Goal: Information Seeking & Learning: Check status

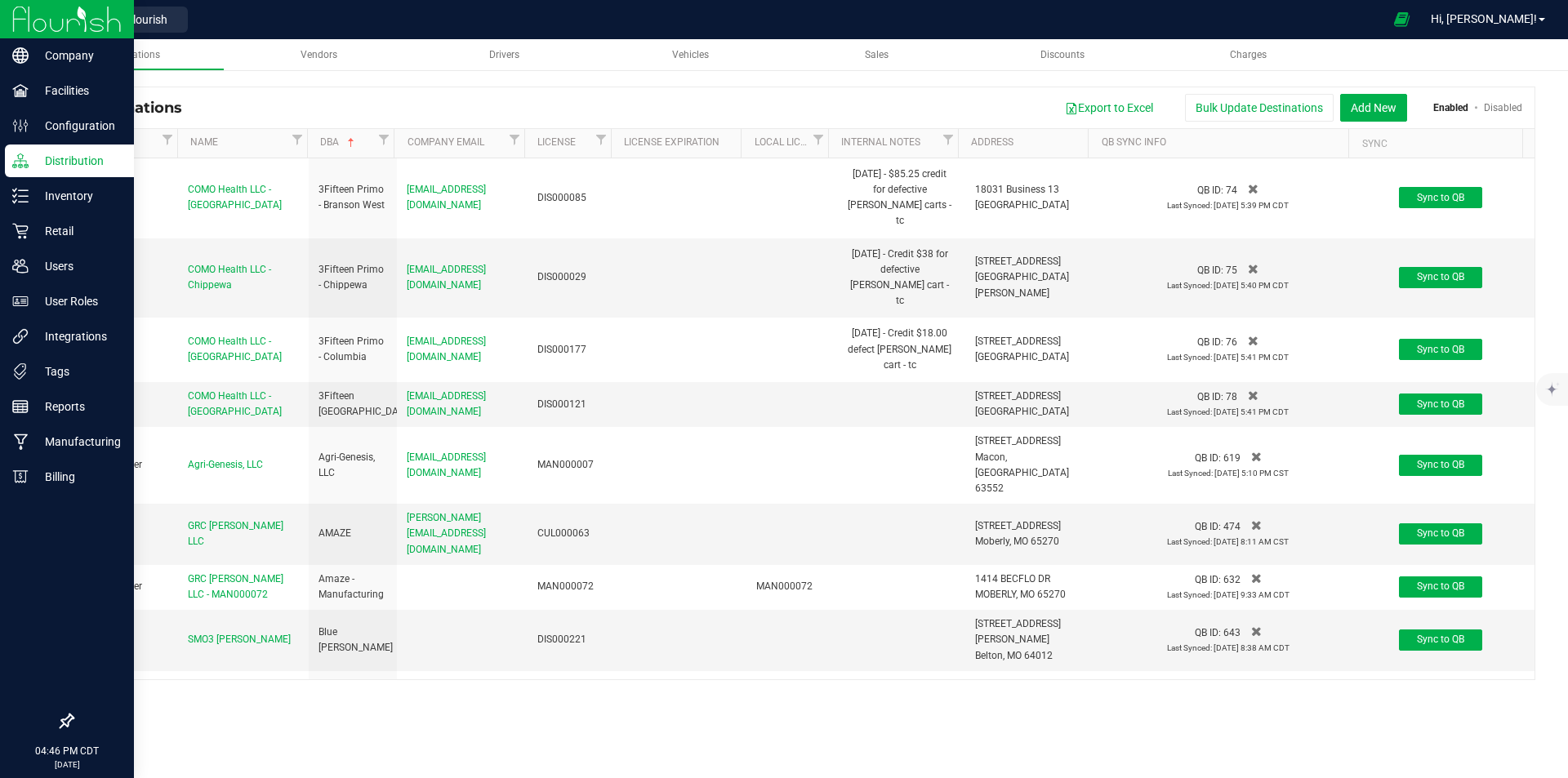
scroll to position [7921, 0]
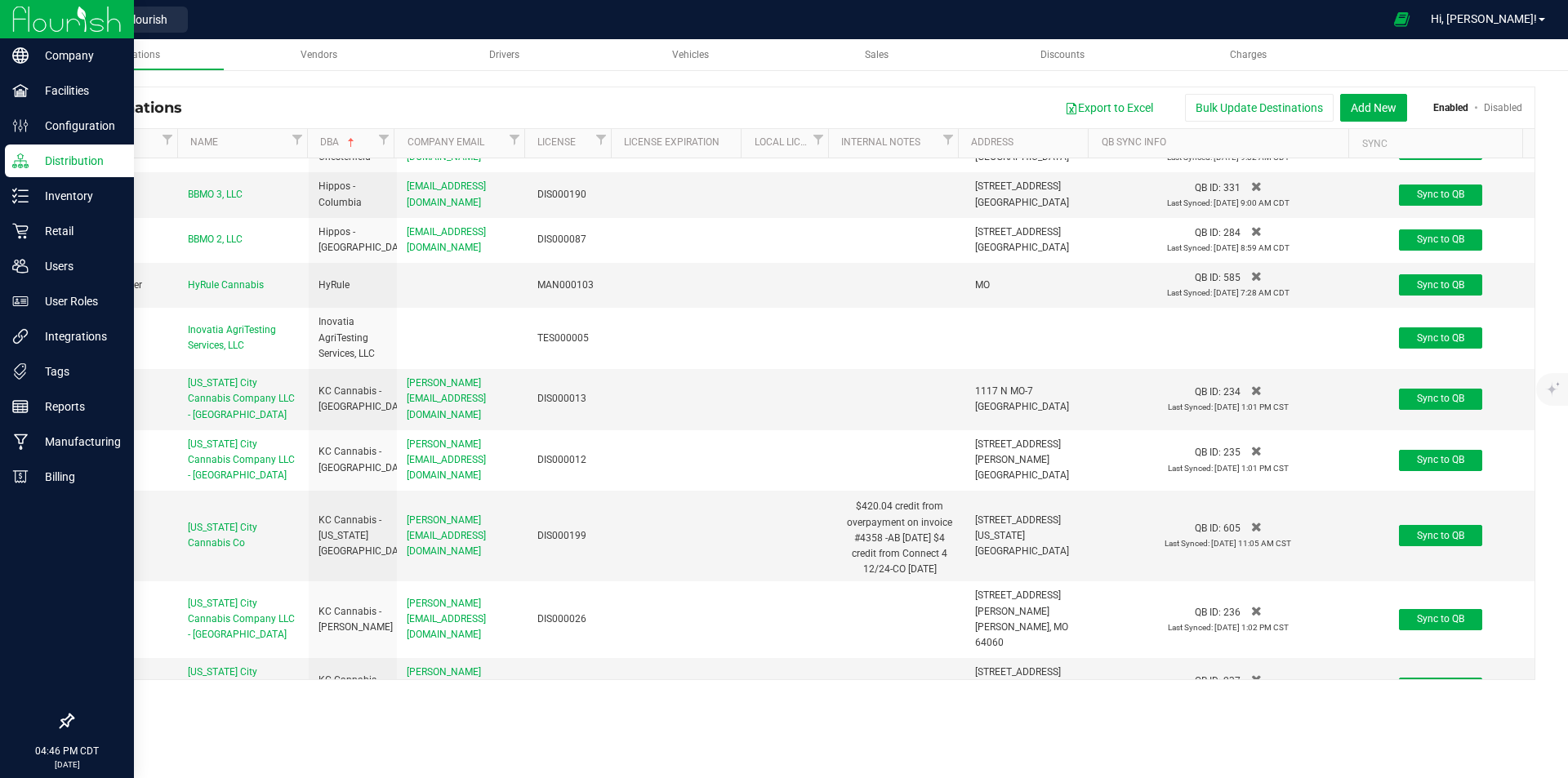
click at [21, 5] on img at bounding box center [67, 19] width 109 height 38
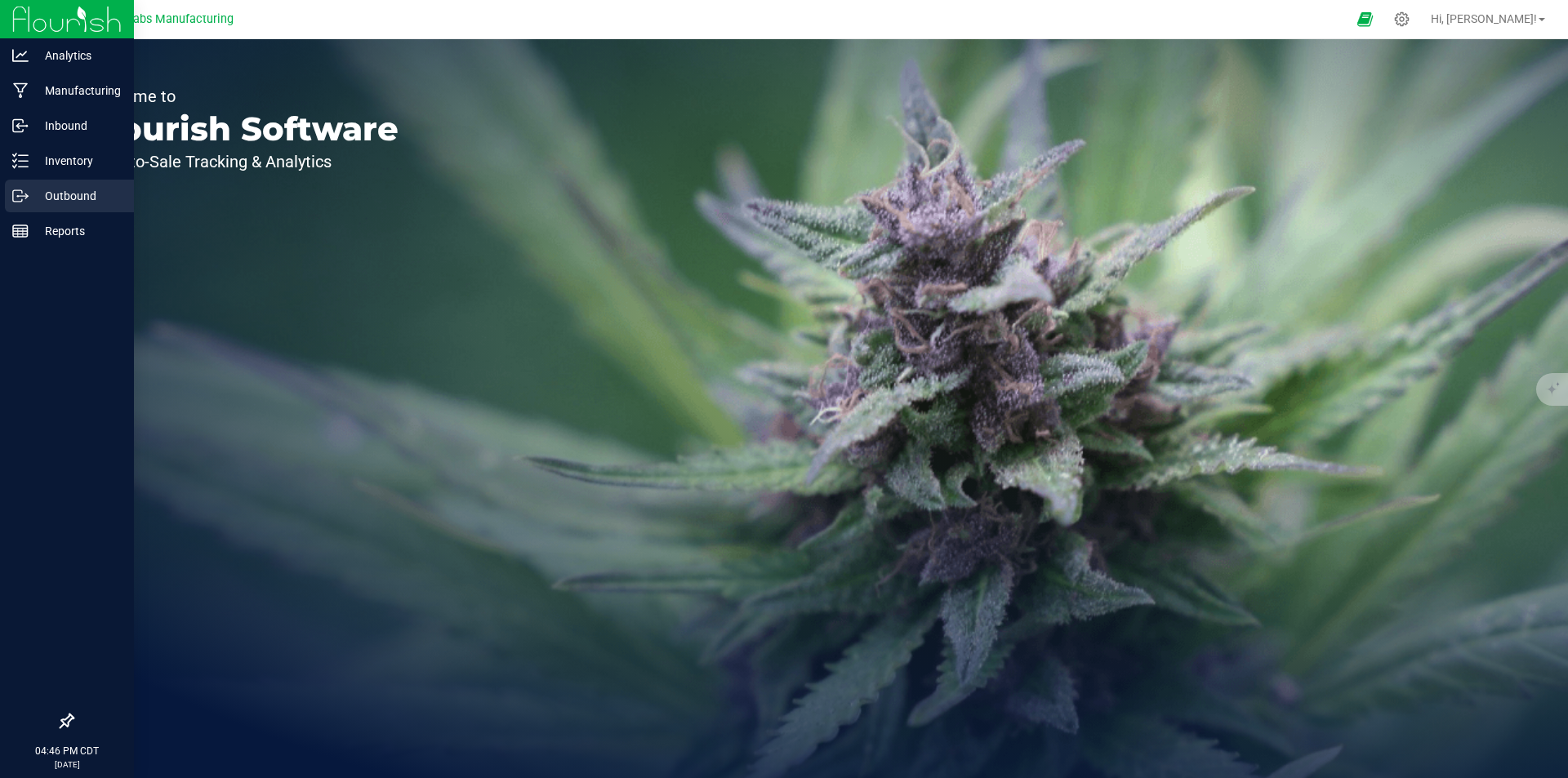
click at [61, 192] on p "Outbound" at bounding box center [77, 195] width 98 height 19
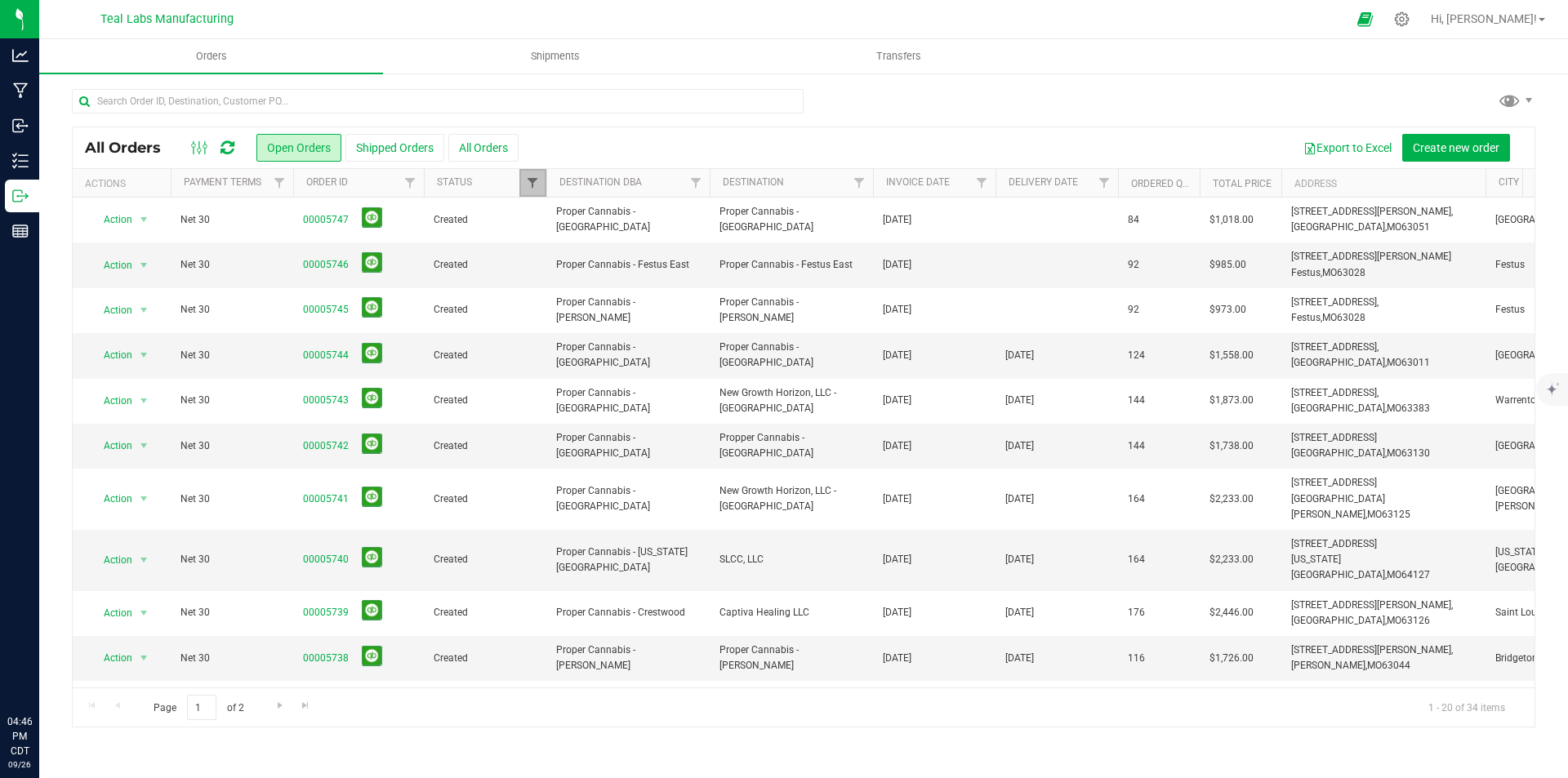
click at [532, 184] on span "Filter" at bounding box center [533, 183] width 13 height 13
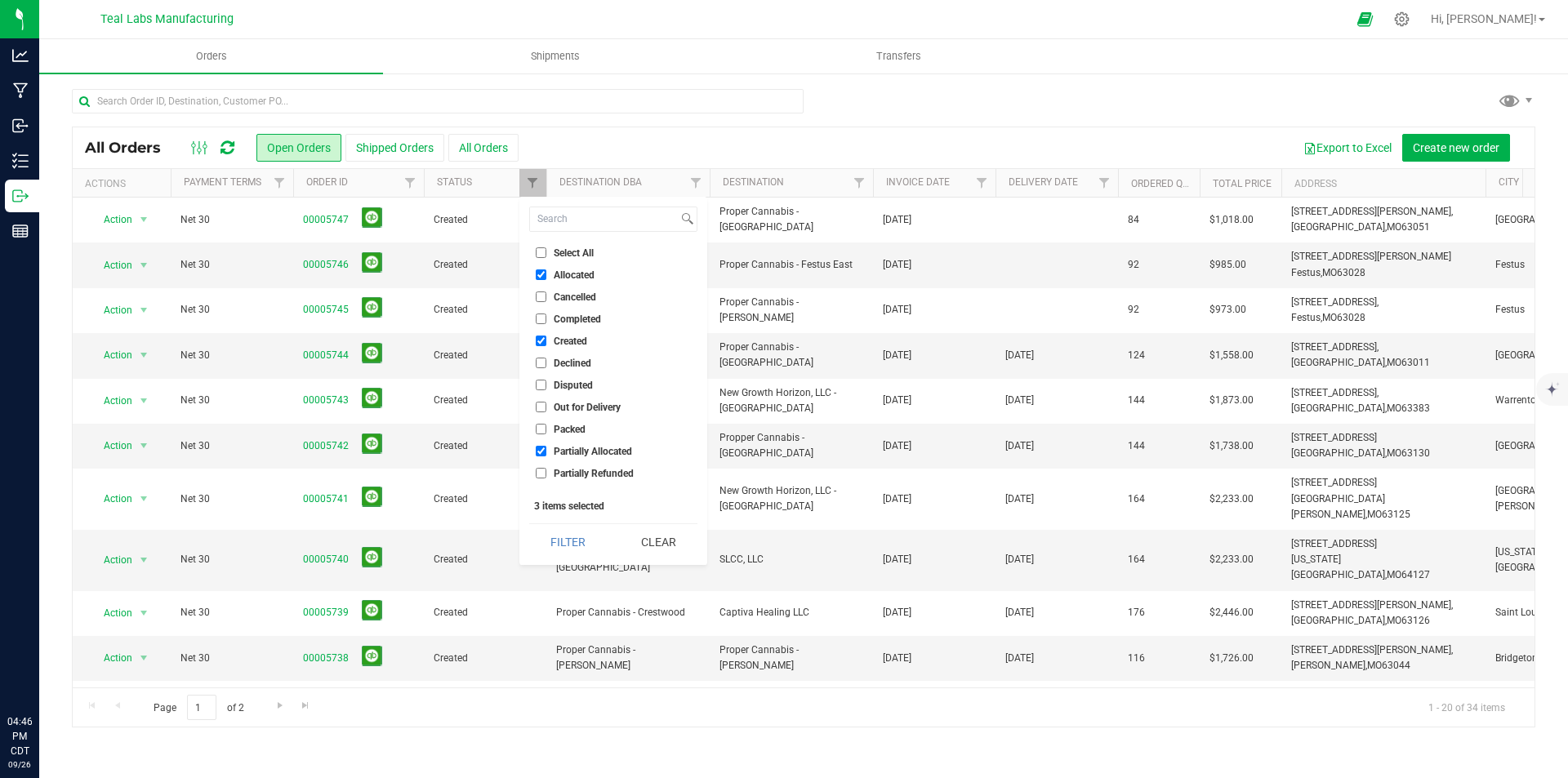
click at [542, 254] on input "Select All" at bounding box center [541, 252] width 11 height 11
checkbox input "true"
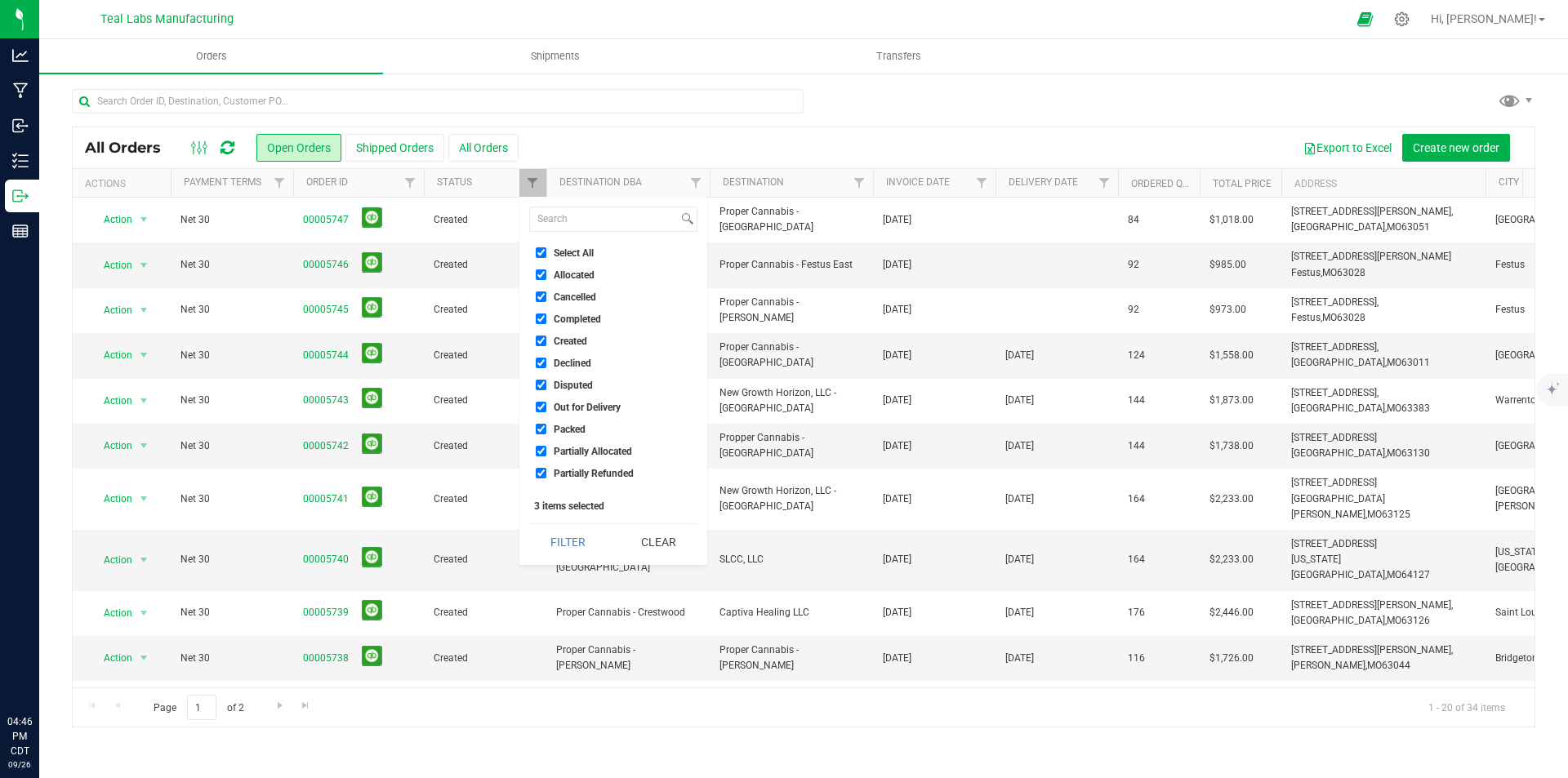
checkbox input "true"
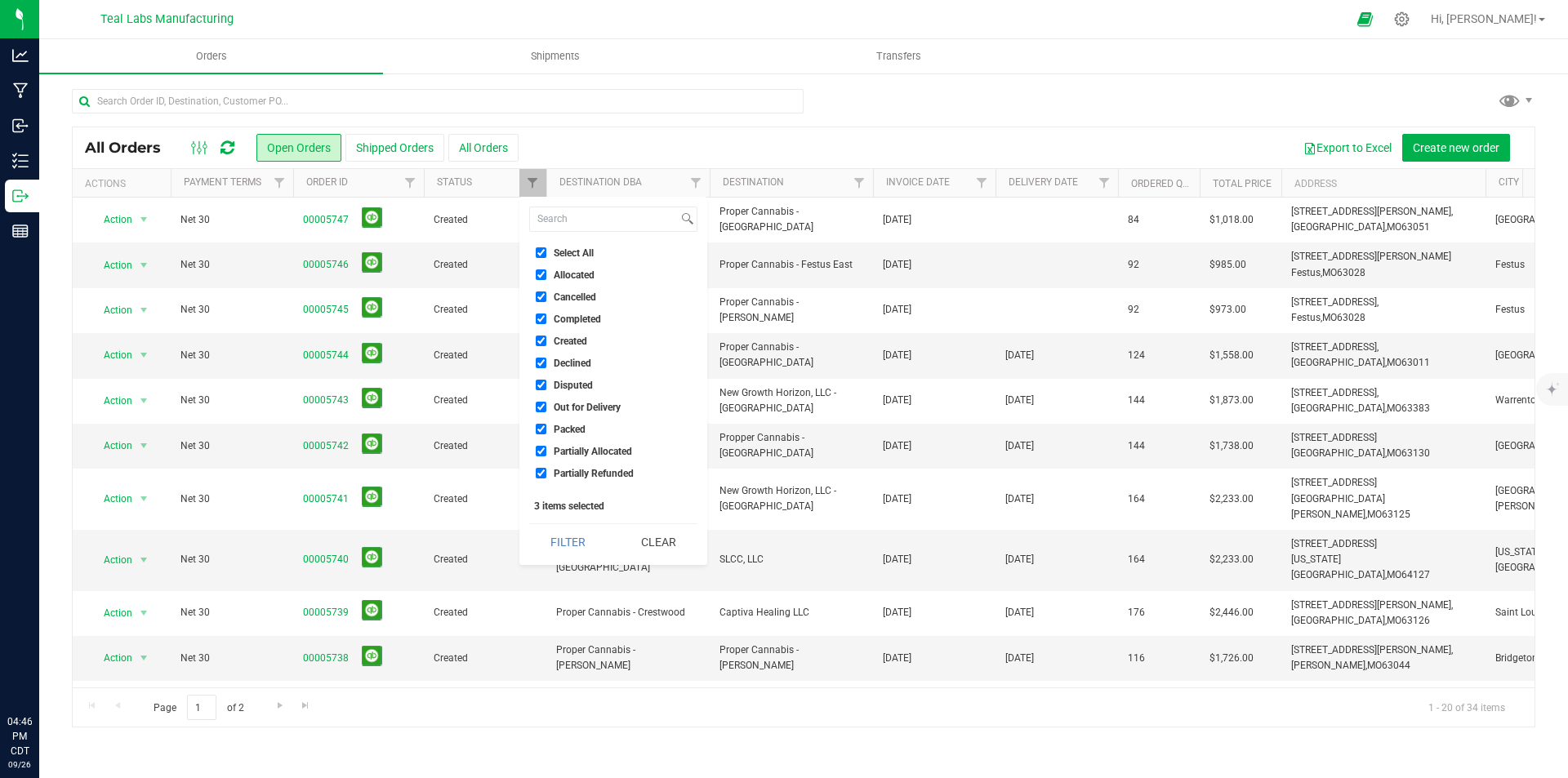
checkbox input "true"
click at [574, 547] on button "Filter" at bounding box center [569, 542] width 78 height 36
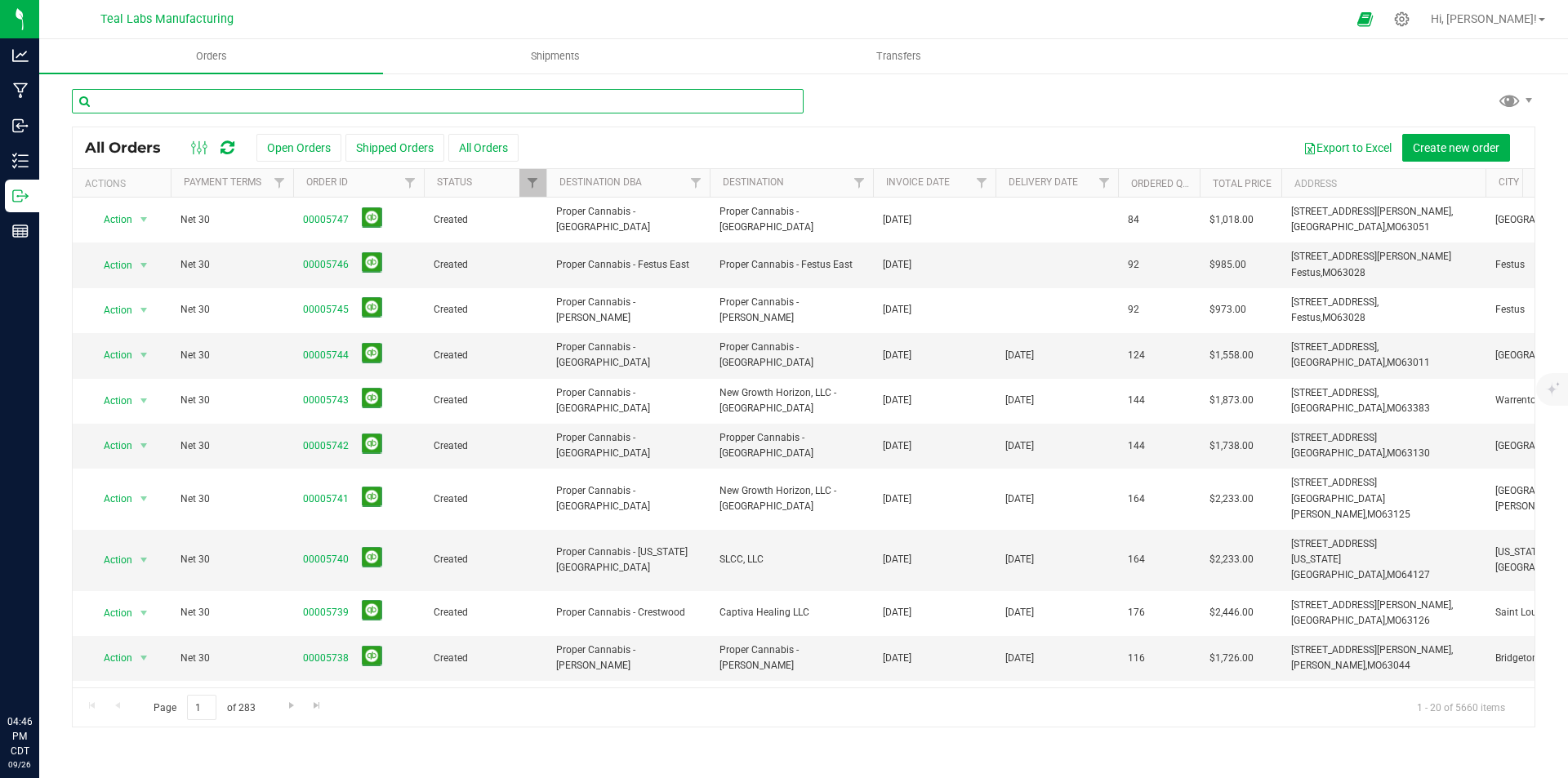
click at [319, 98] on input "text" at bounding box center [438, 101] width 732 height 24
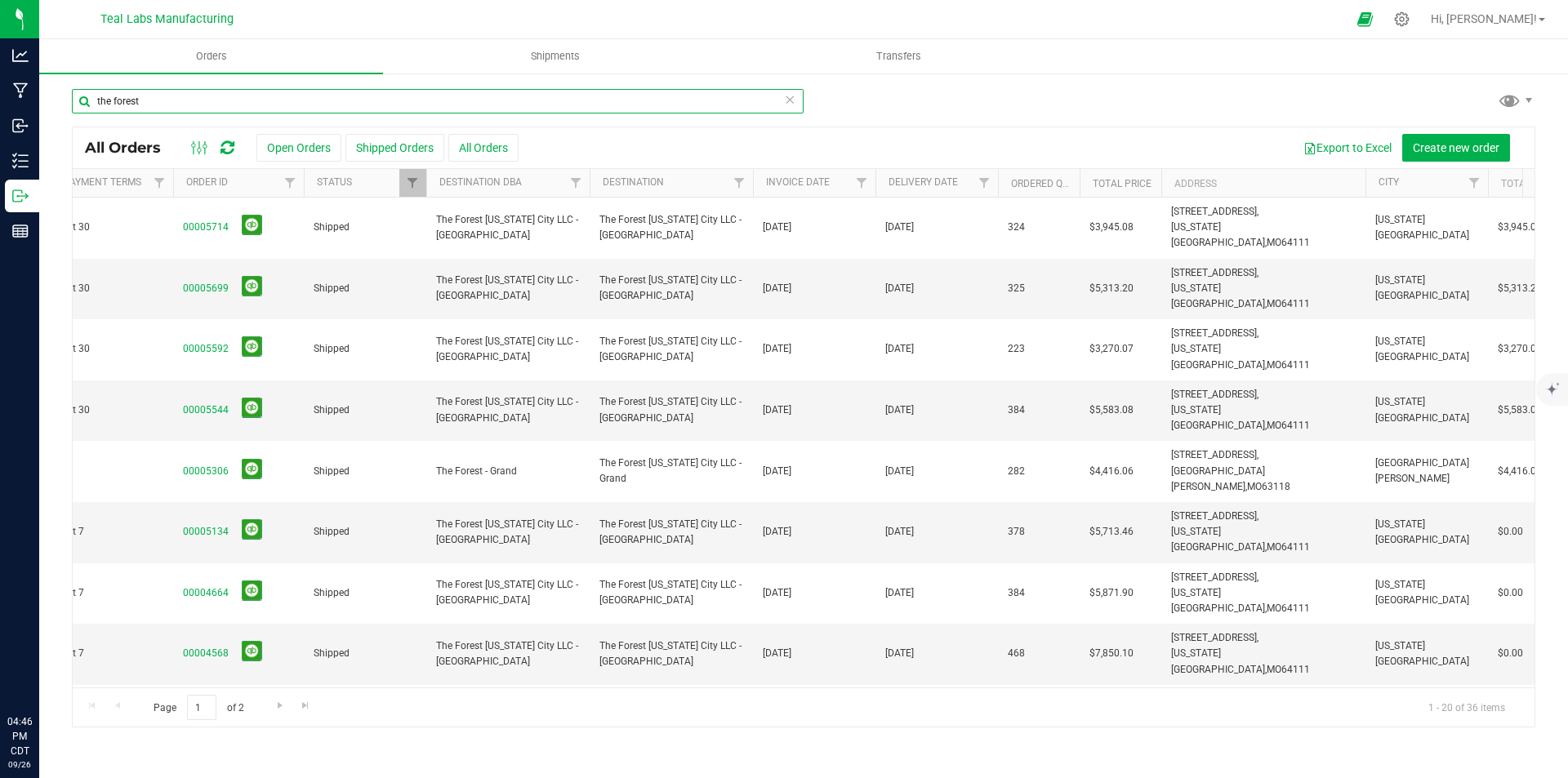
scroll to position [0, 200]
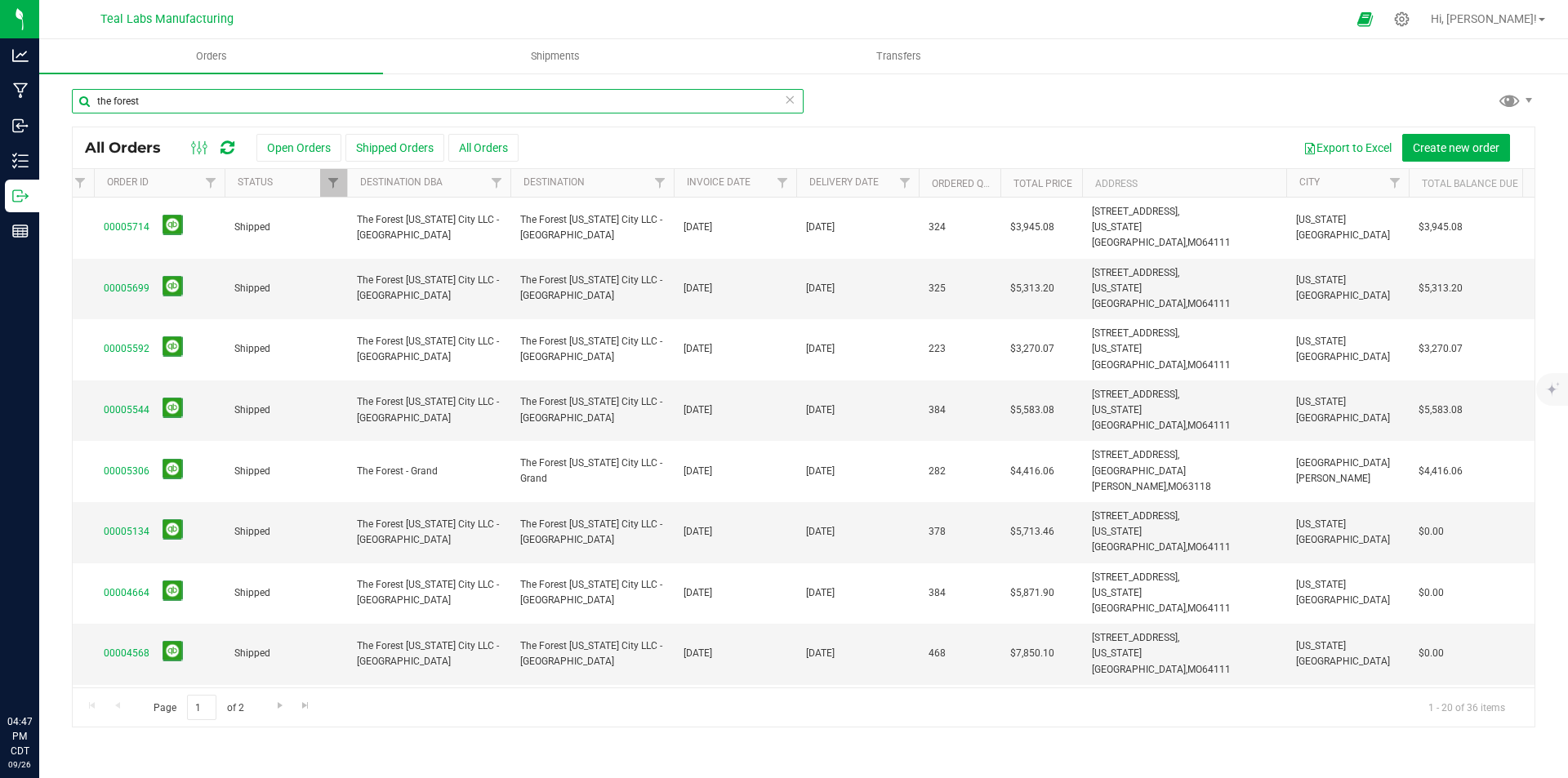
click at [151, 101] on input "the forest" at bounding box center [438, 101] width 732 height 24
type input "[US_STATE]"
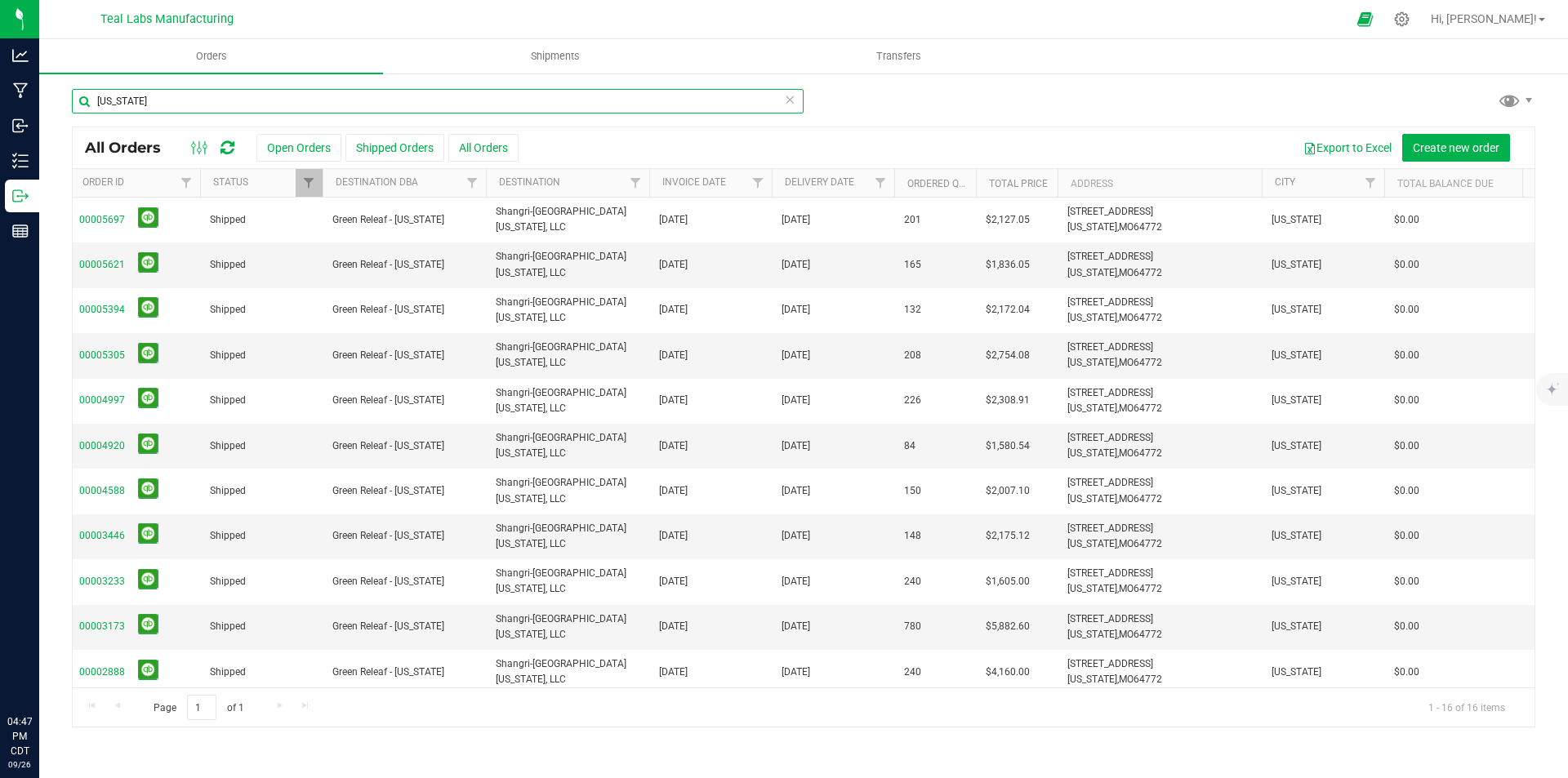
scroll to position [0, 216]
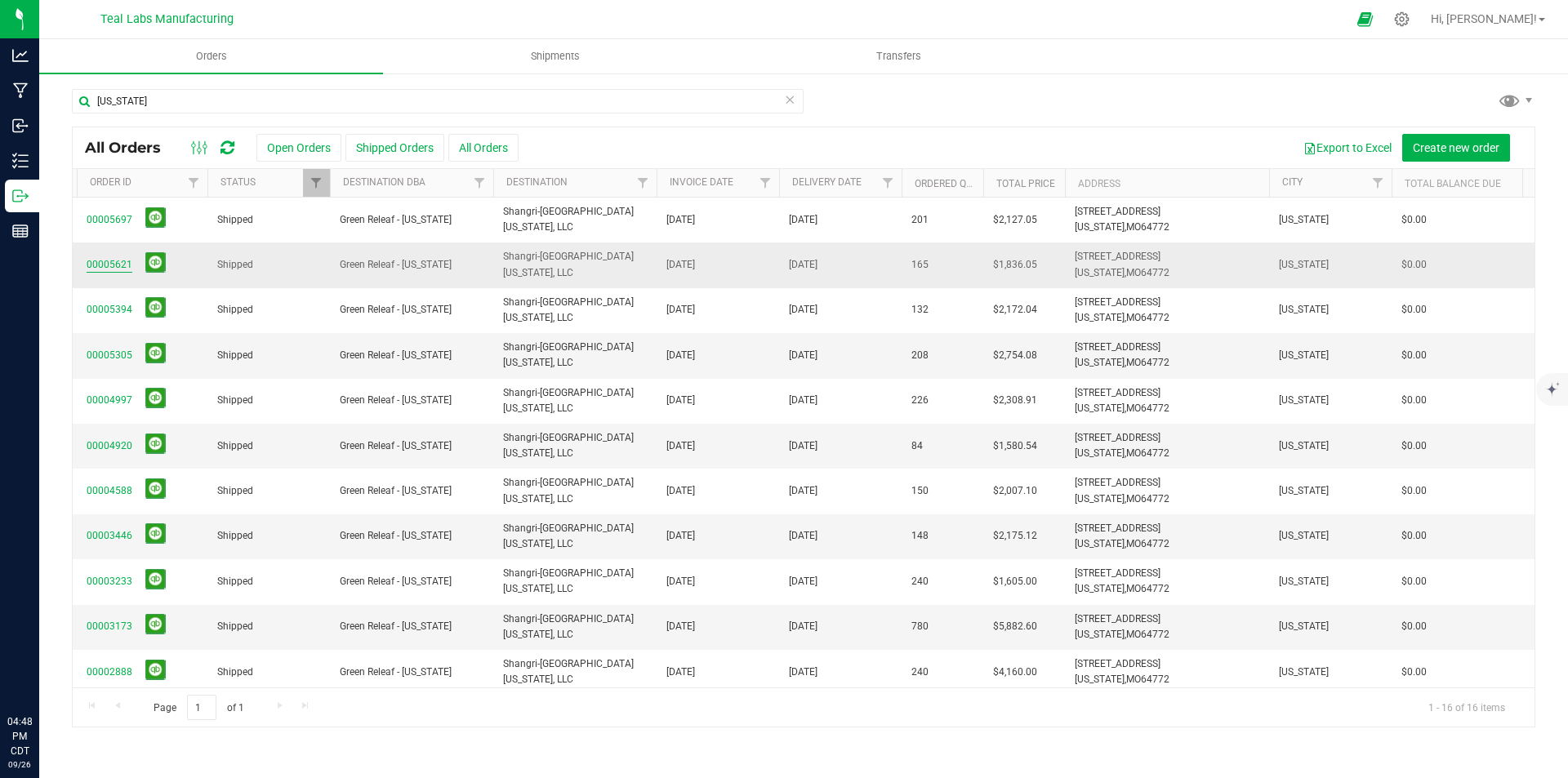
click at [111, 265] on link "00005621" at bounding box center [109, 265] width 46 height 16
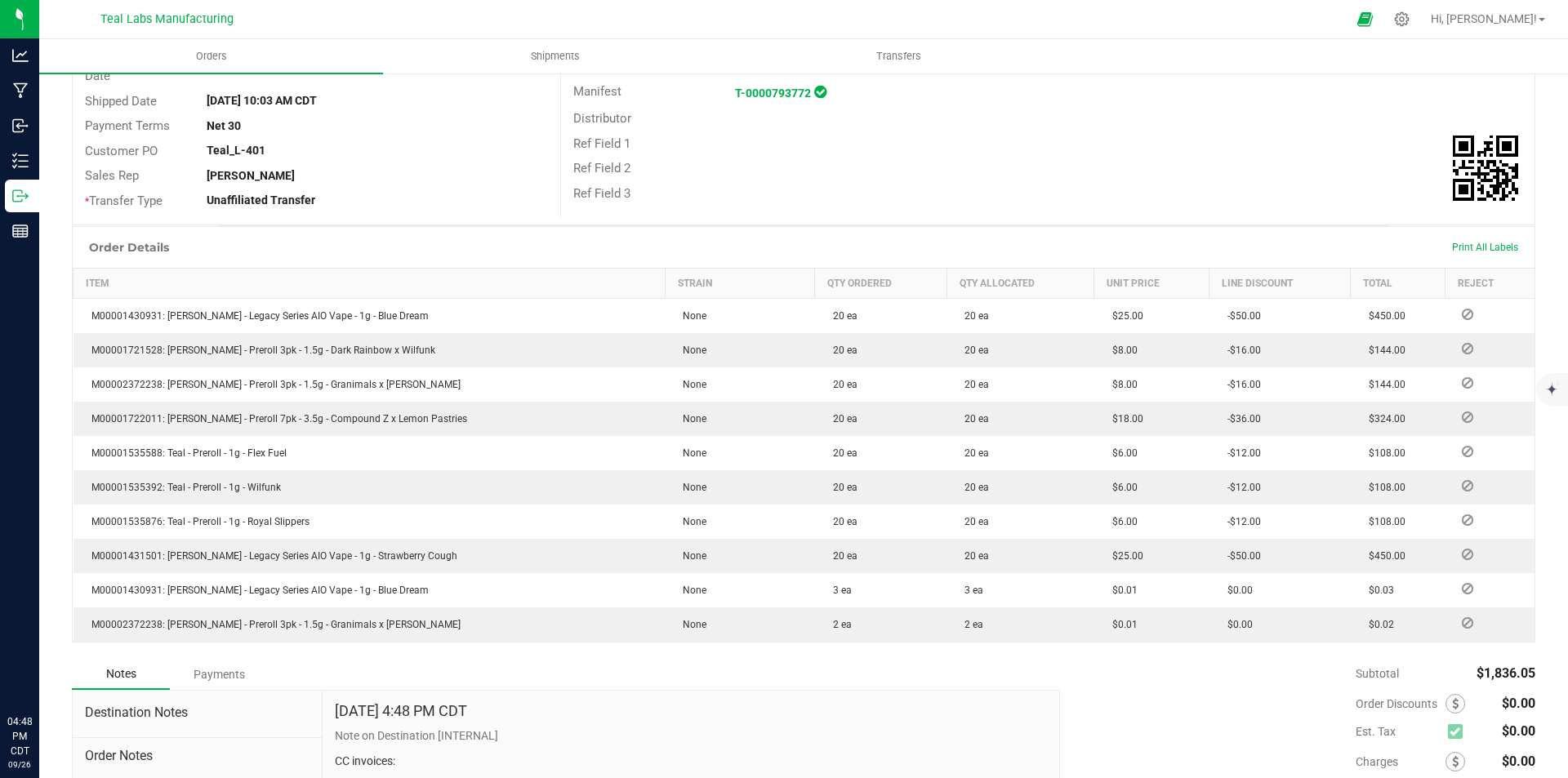
scroll to position [403, 0]
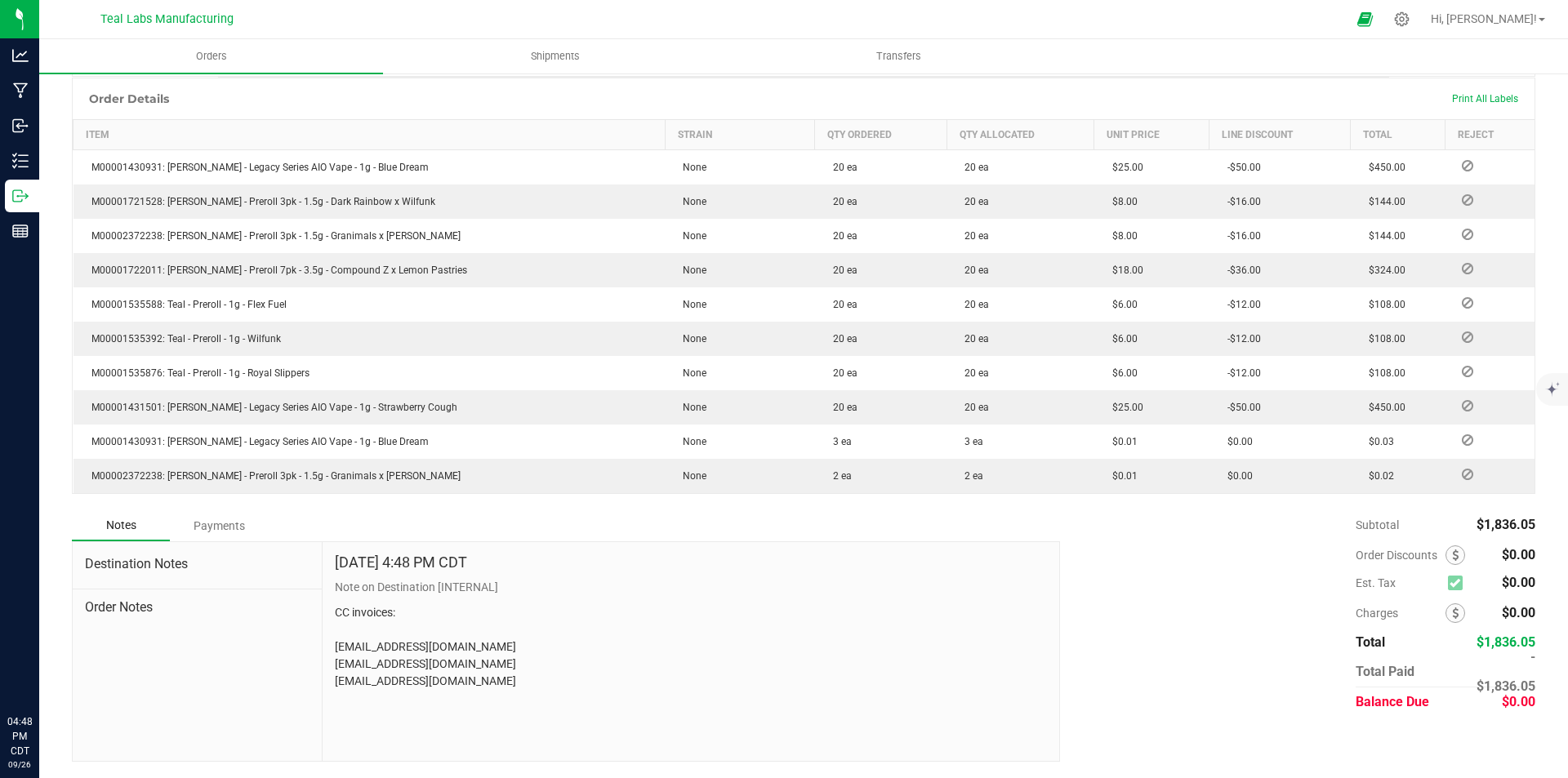
click at [219, 519] on div "Payments" at bounding box center [218, 525] width 98 height 29
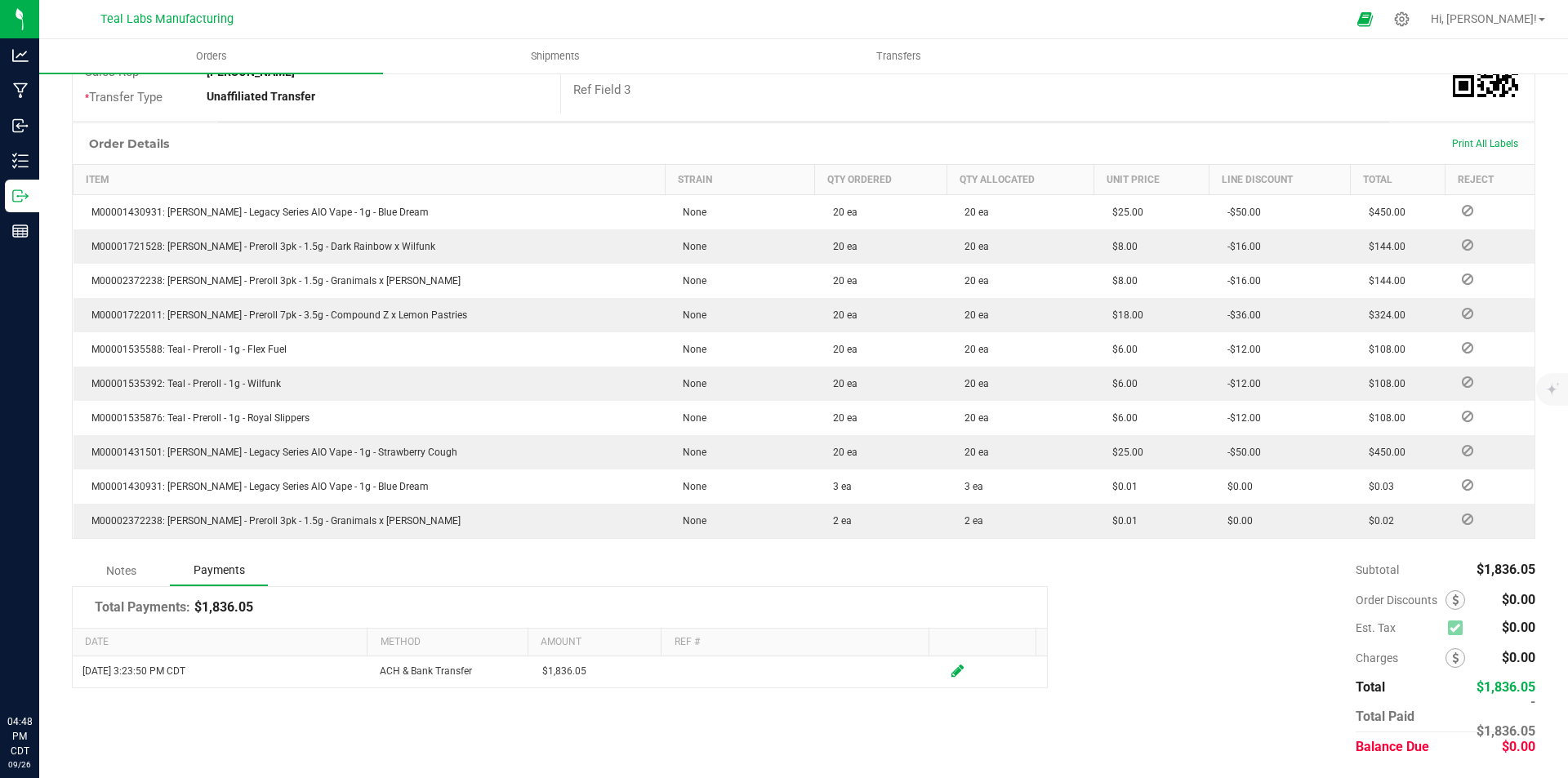
scroll to position [358, 0]
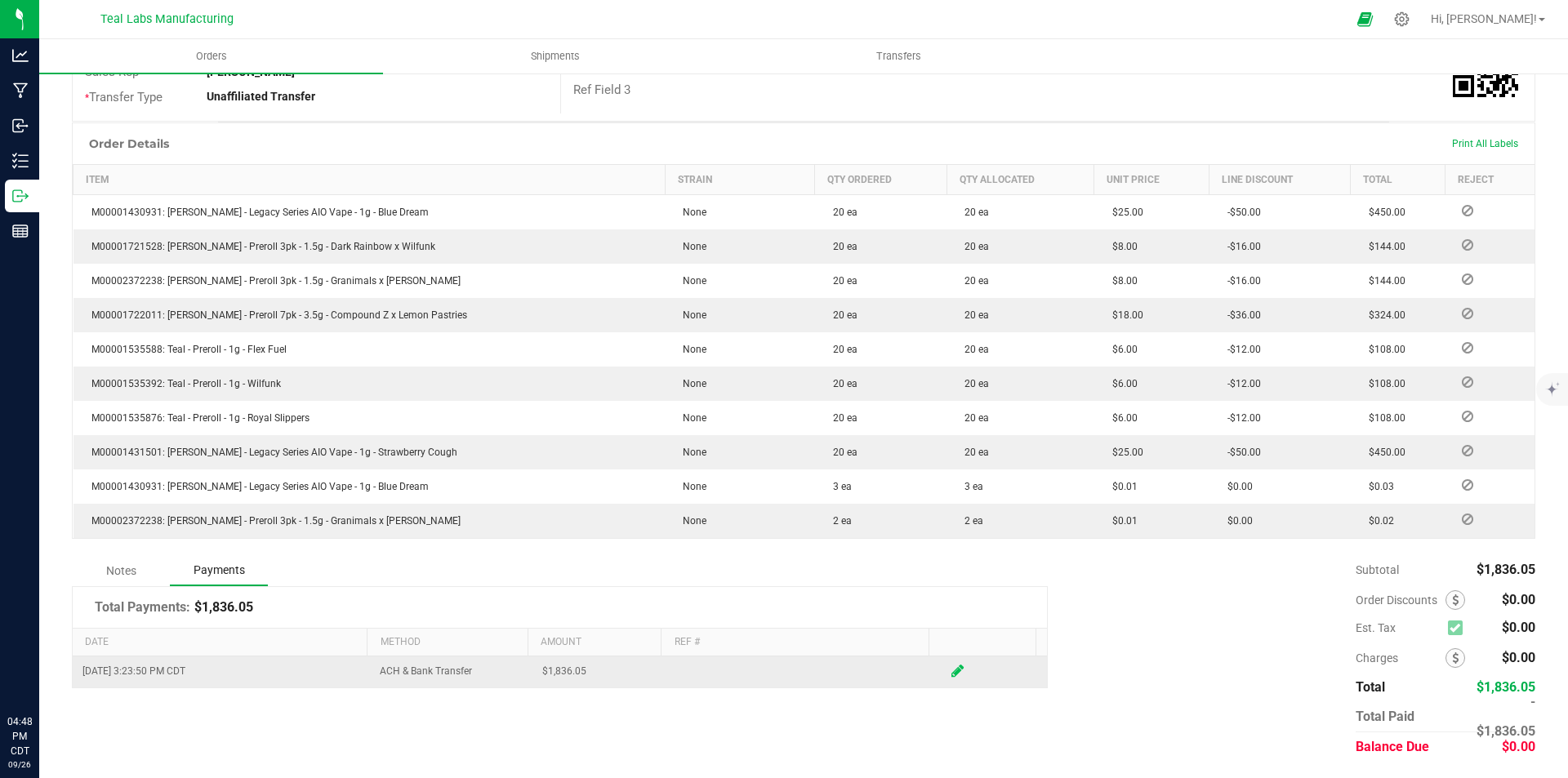
click at [952, 671] on icon at bounding box center [958, 671] width 13 height 15
click at [586, 678] on input "1836.05" at bounding box center [593, 674] width 114 height 23
type input "$1,836.00"
click at [952, 668] on span at bounding box center [958, 674] width 13 height 15
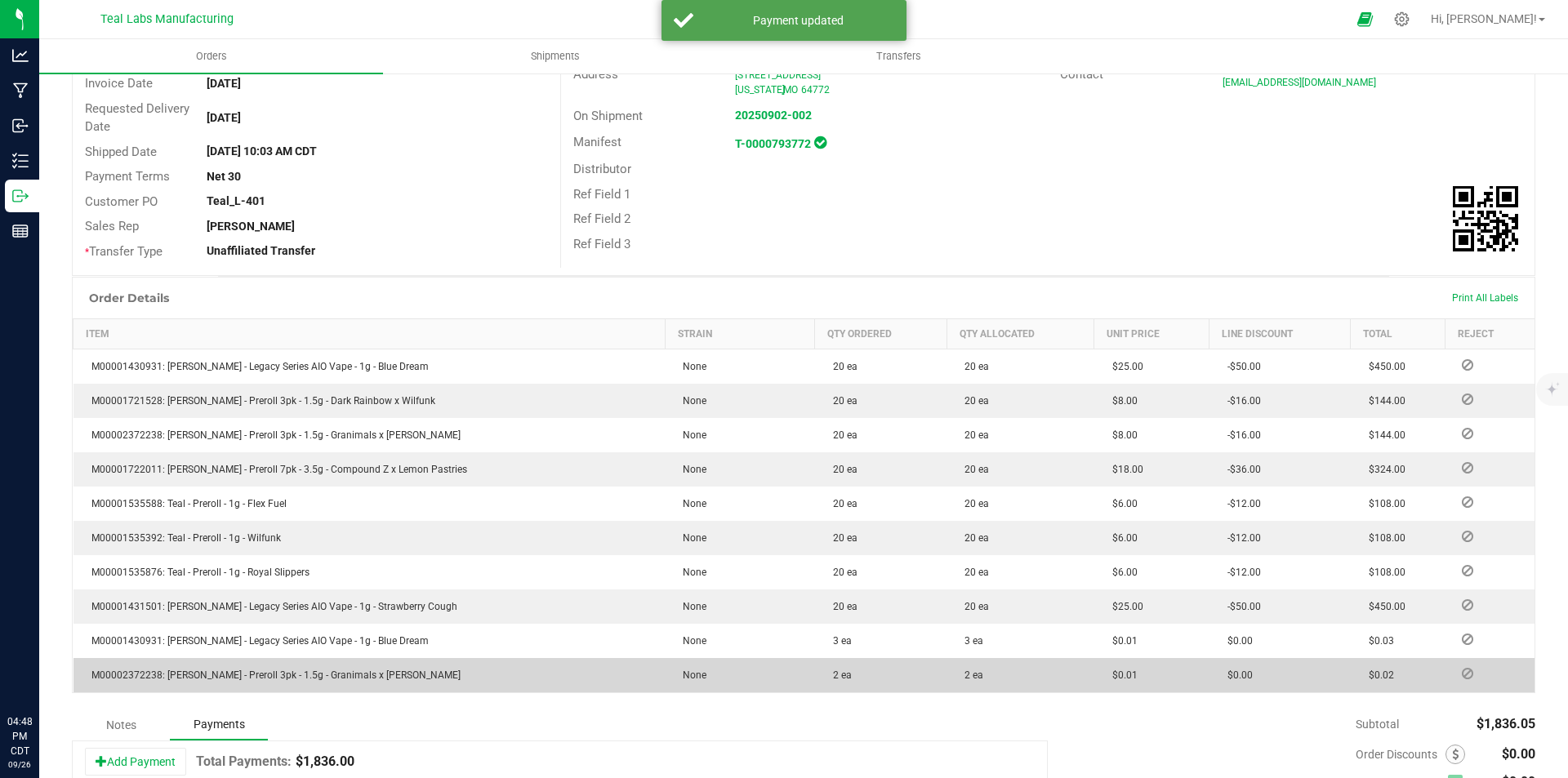
scroll to position [0, 0]
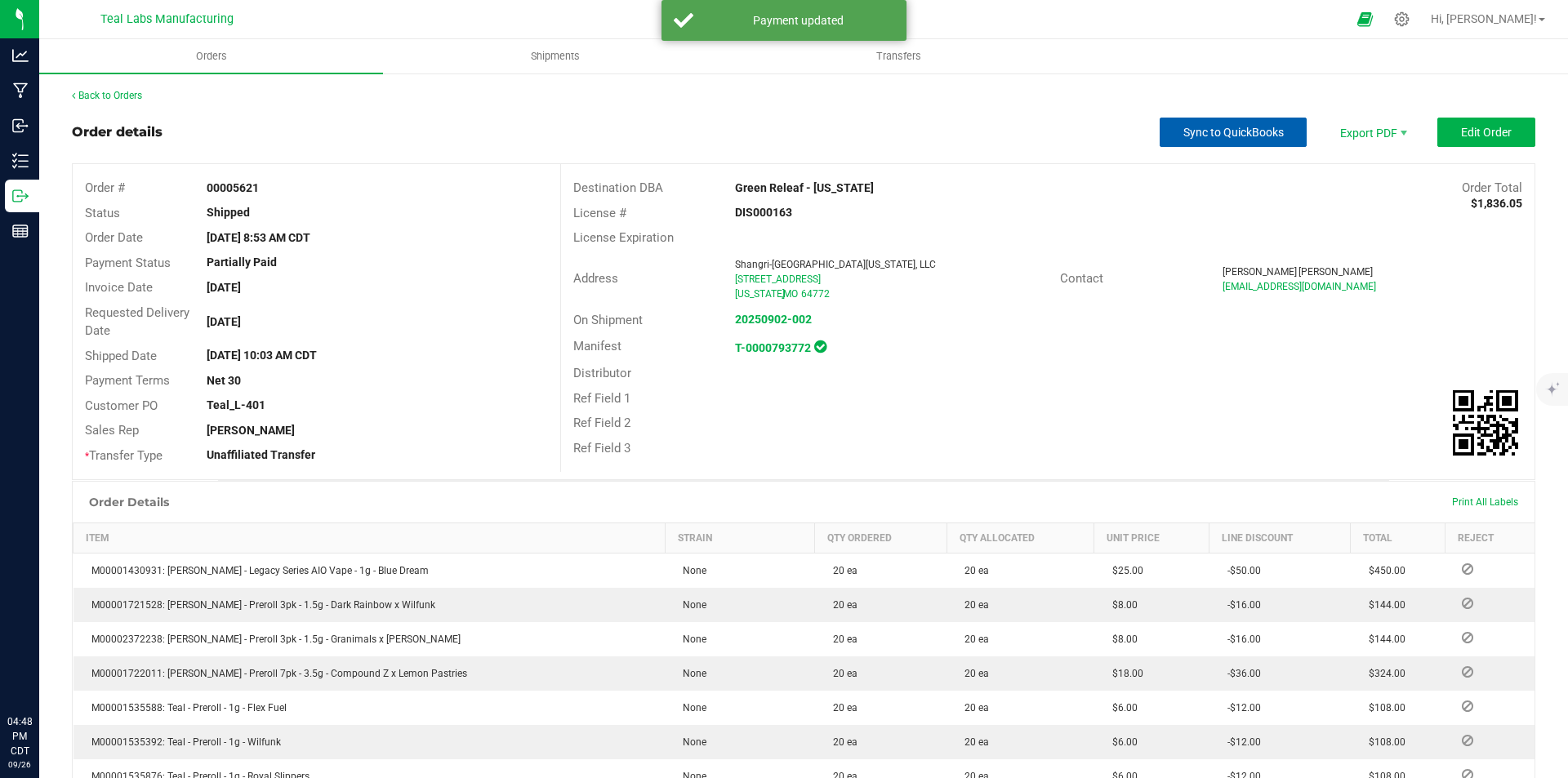
click at [1268, 121] on button "Sync to QuickBooks" at bounding box center [1233, 132] width 147 height 29
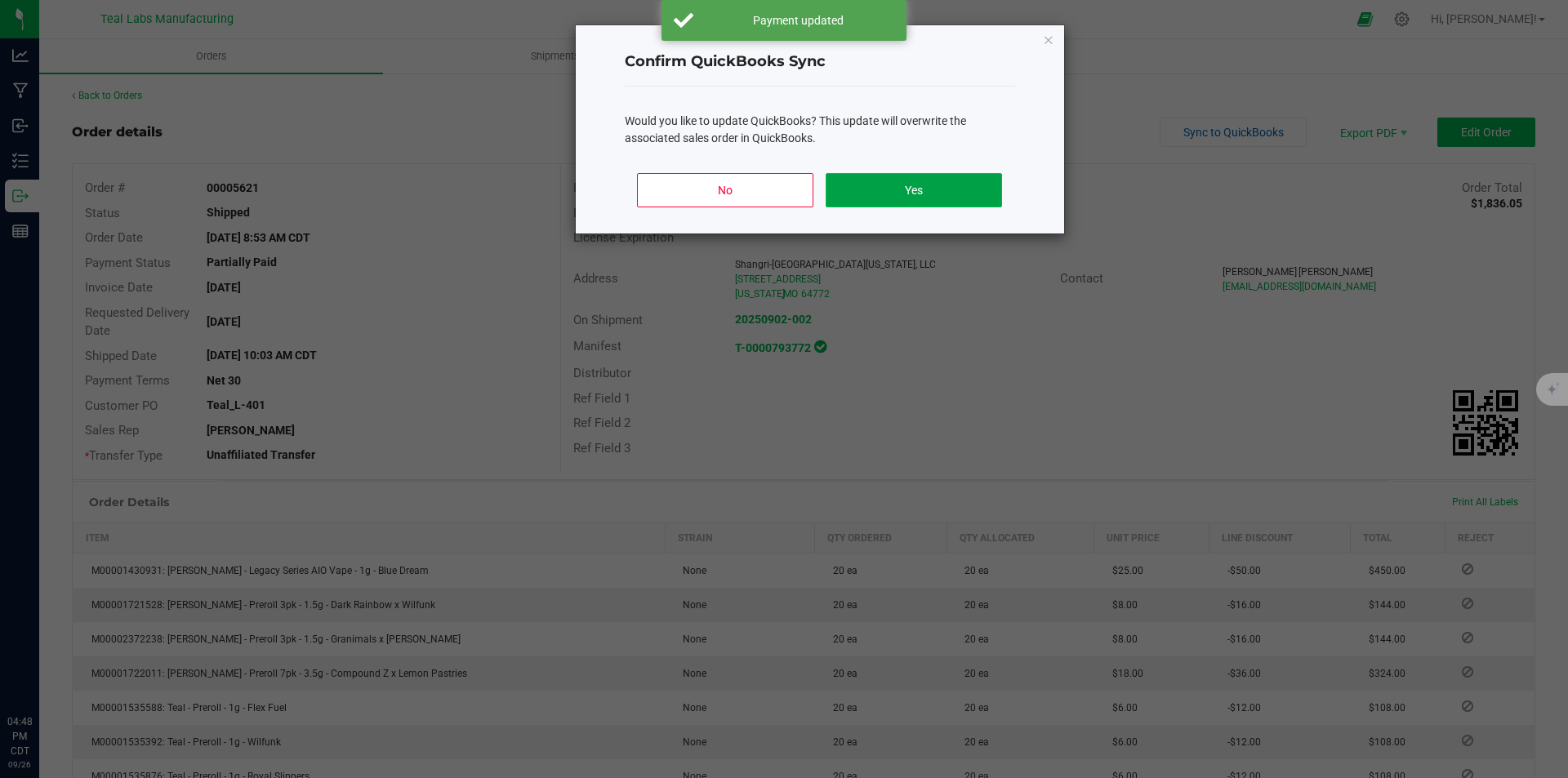
click at [936, 204] on button "Yes" at bounding box center [913, 189] width 175 height 34
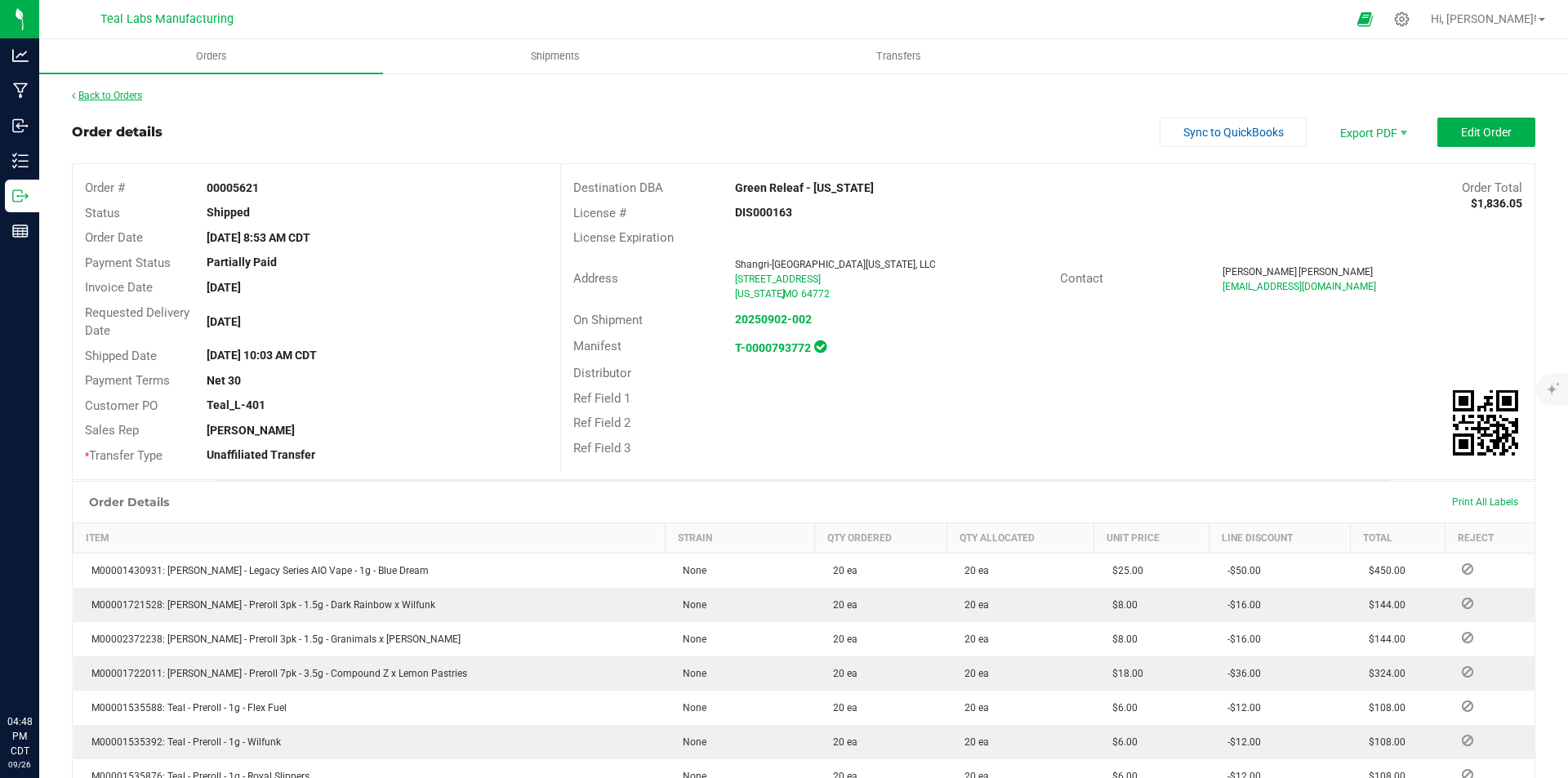
click at [106, 98] on link "Back to Orders" at bounding box center [107, 96] width 70 height 12
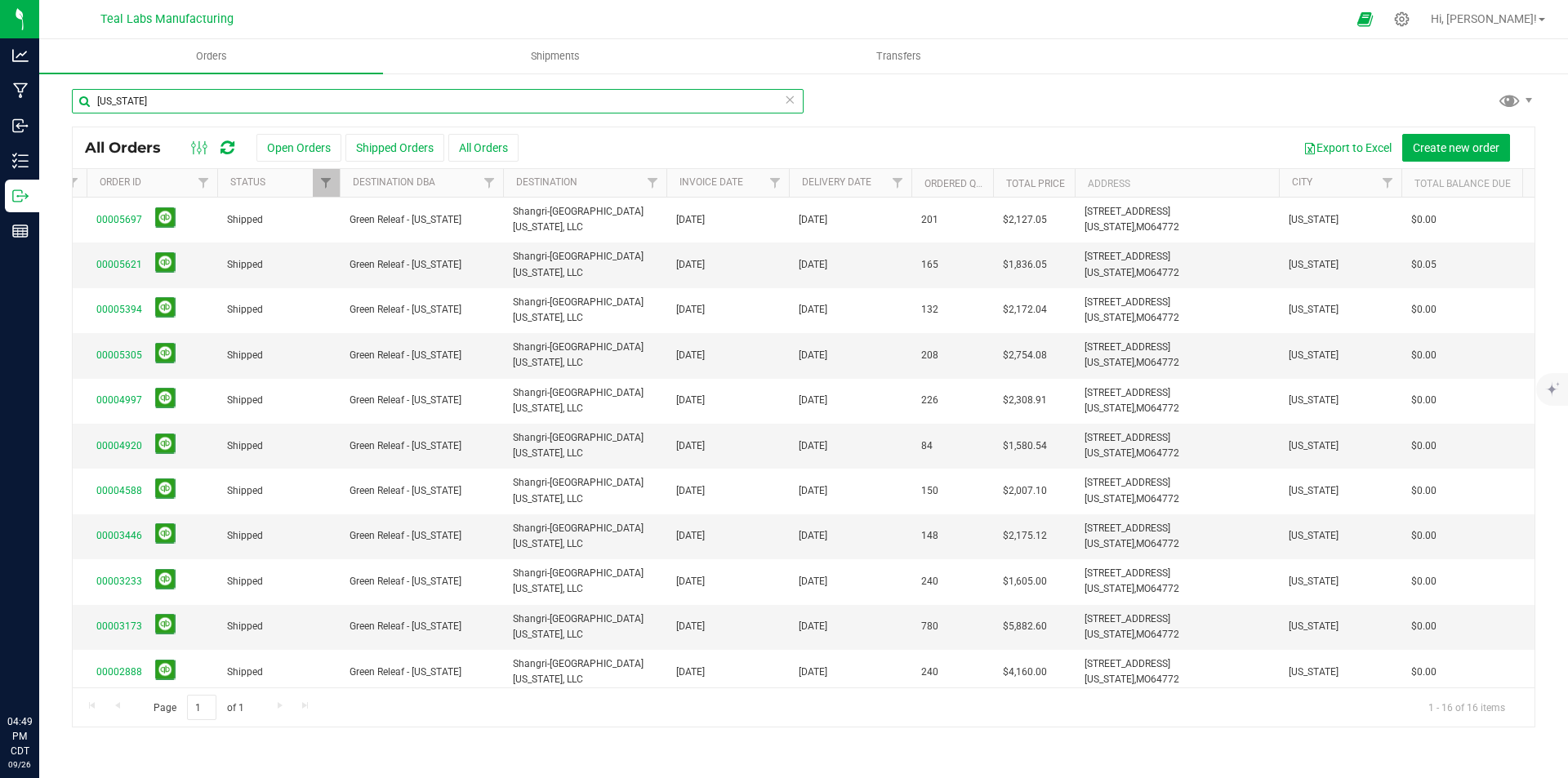
click at [145, 99] on input "[US_STATE]" at bounding box center [438, 101] width 732 height 24
type input "the forest"
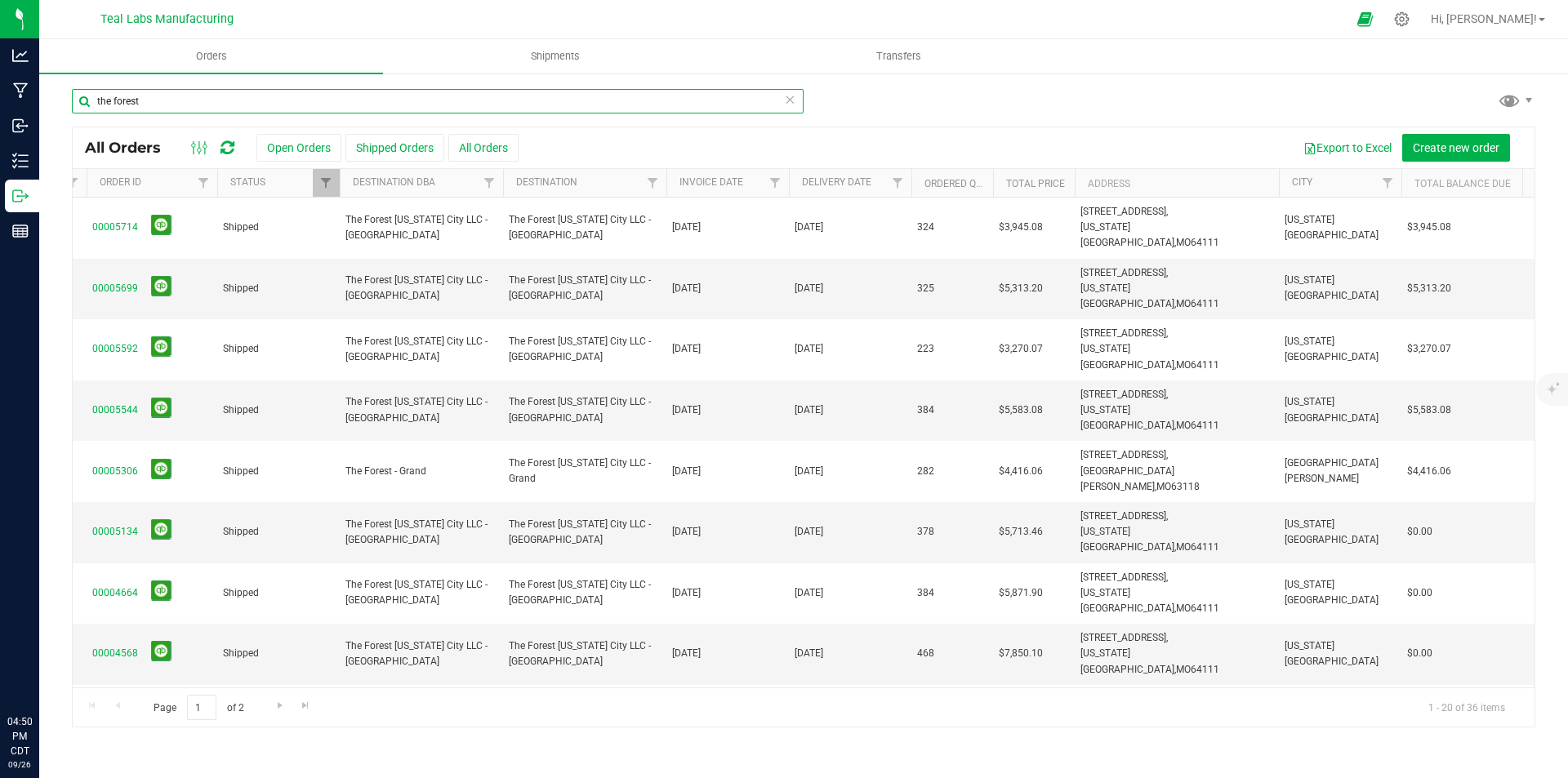
scroll to position [0, 210]
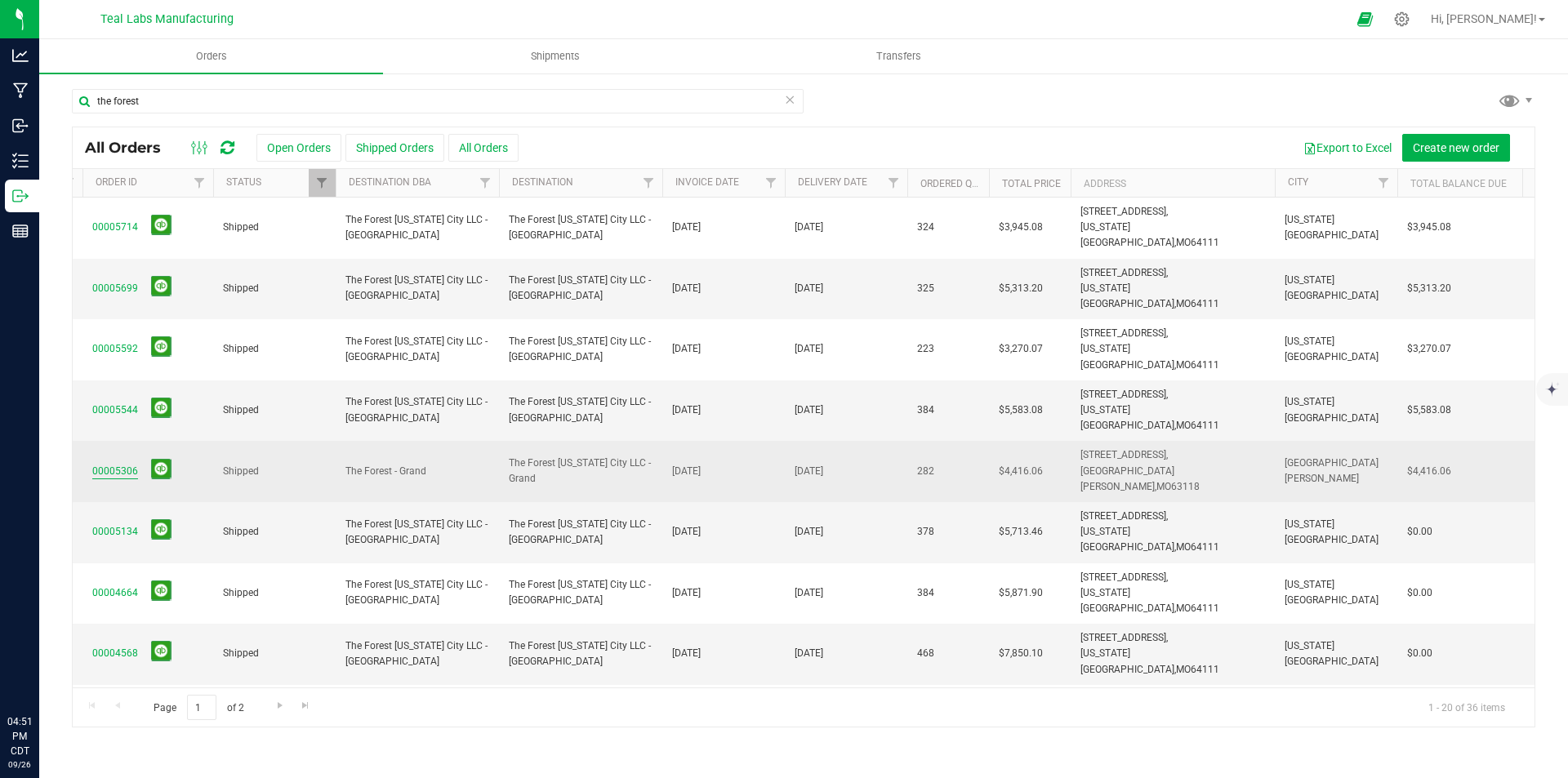
click at [120, 464] on link "00005306" at bounding box center [115, 472] width 46 height 16
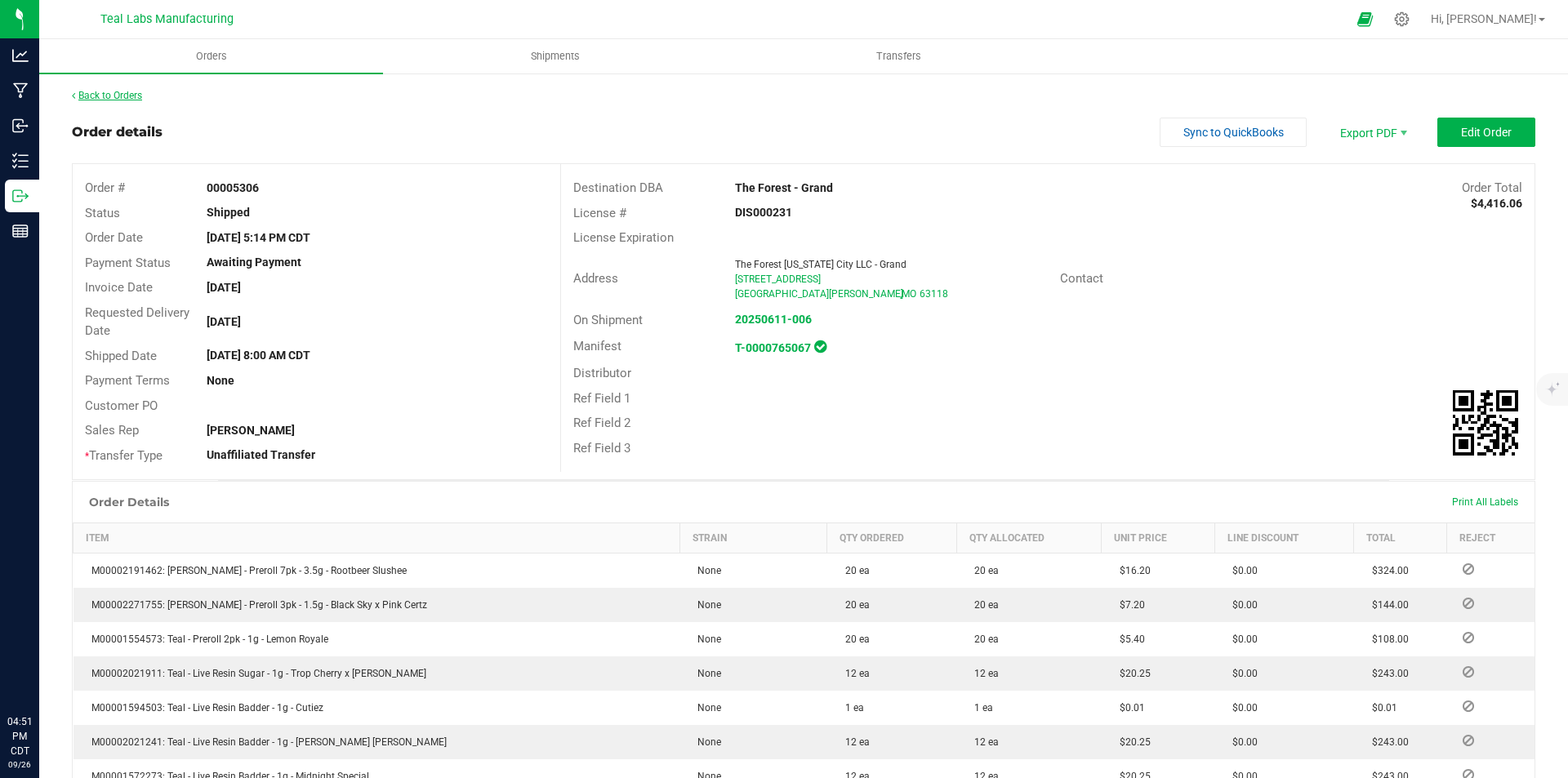
click at [107, 91] on link "Back to Orders" at bounding box center [107, 96] width 70 height 12
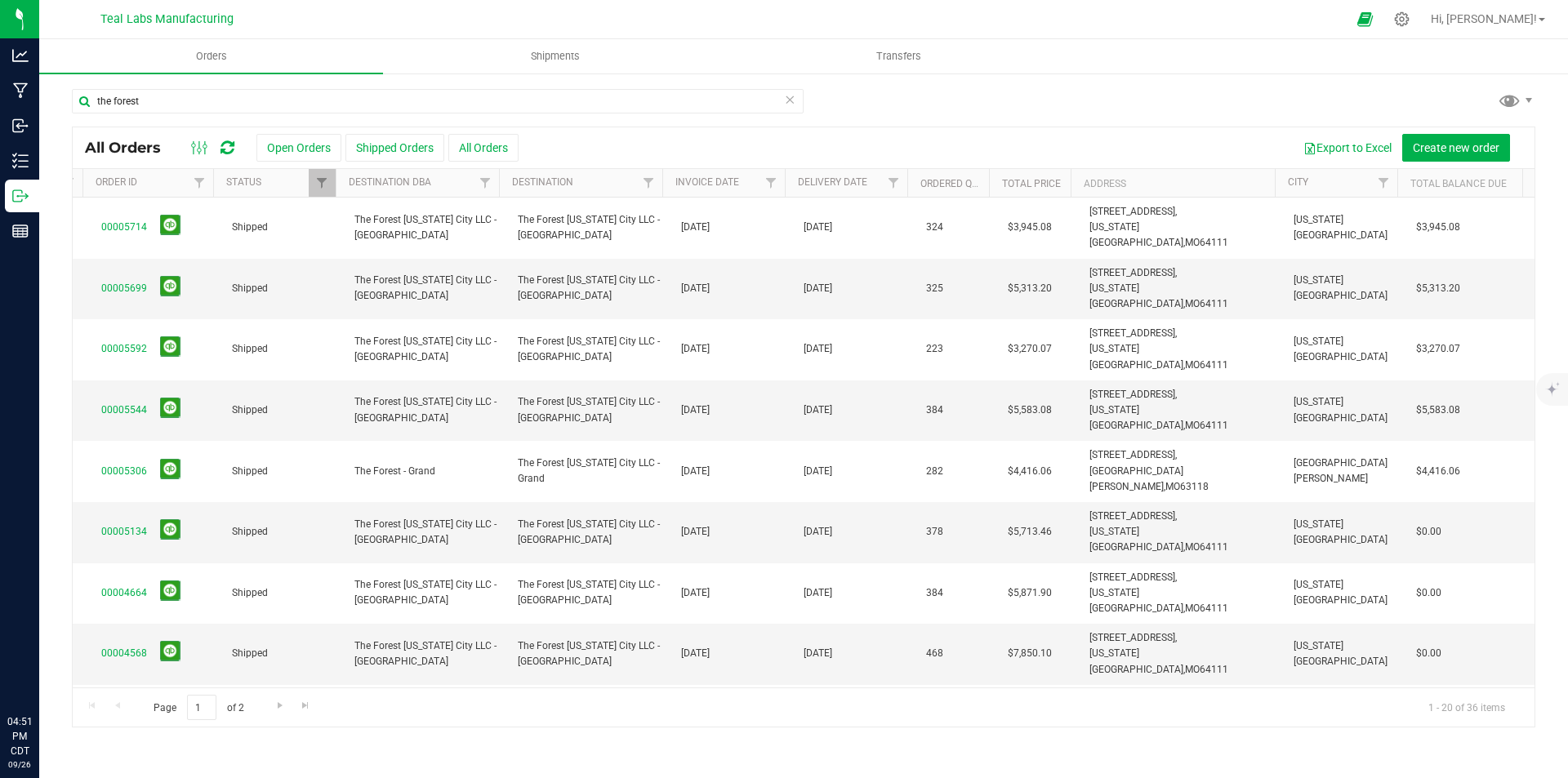
scroll to position [0, 202]
click at [122, 402] on link "00005544" at bounding box center [124, 410] width 46 height 16
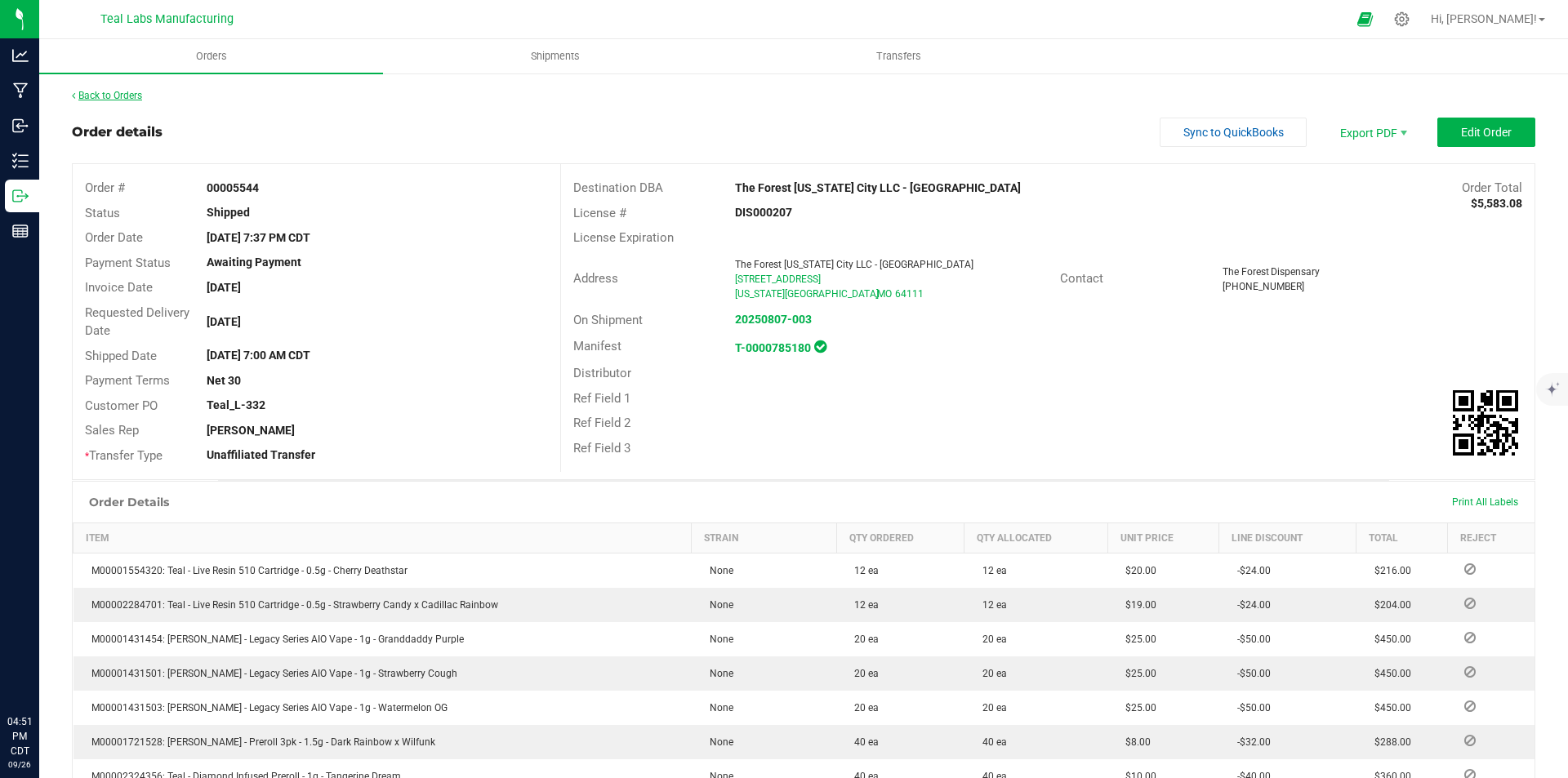
click at [124, 93] on link "Back to Orders" at bounding box center [107, 96] width 70 height 12
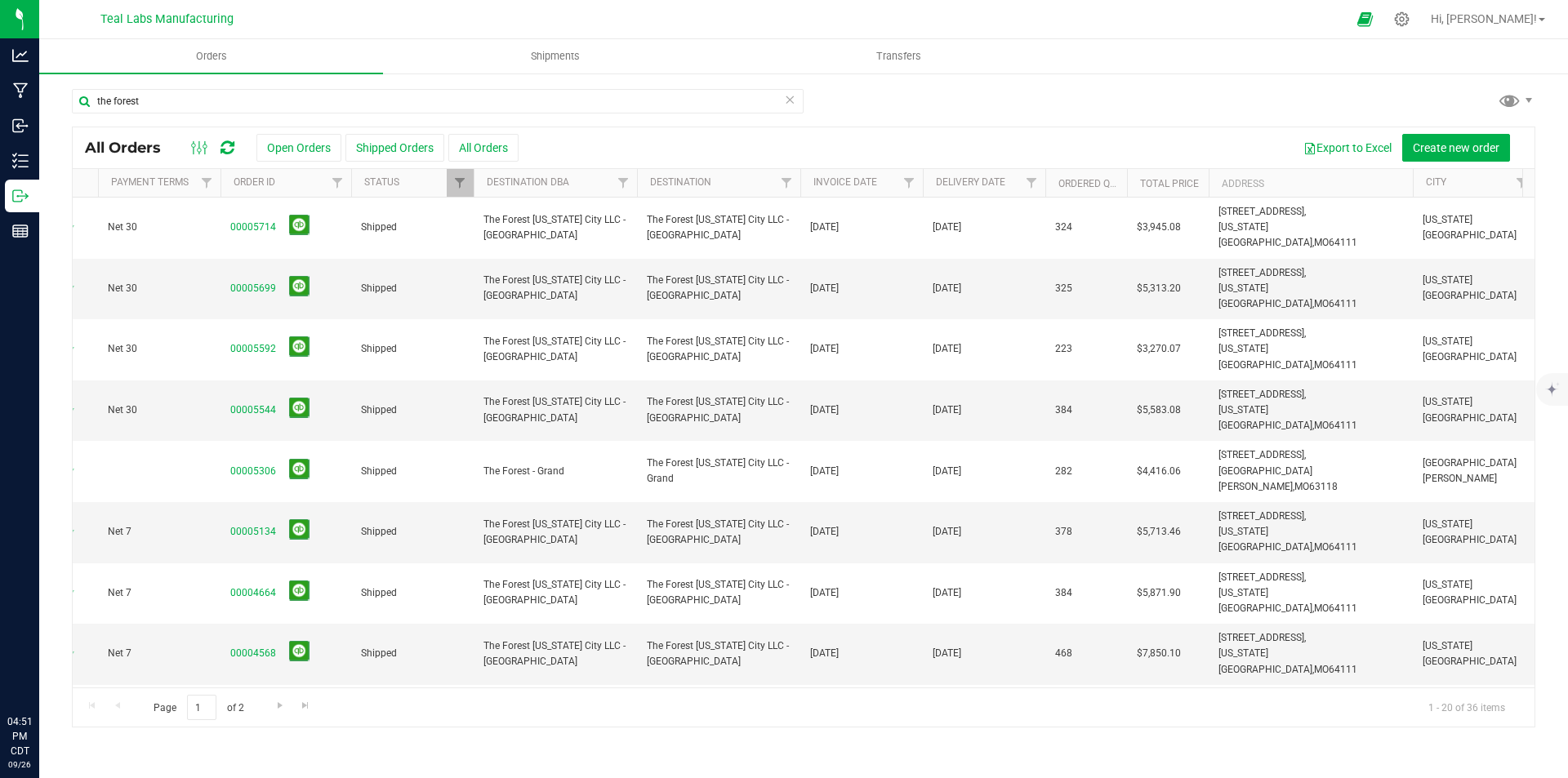
scroll to position [0, 169]
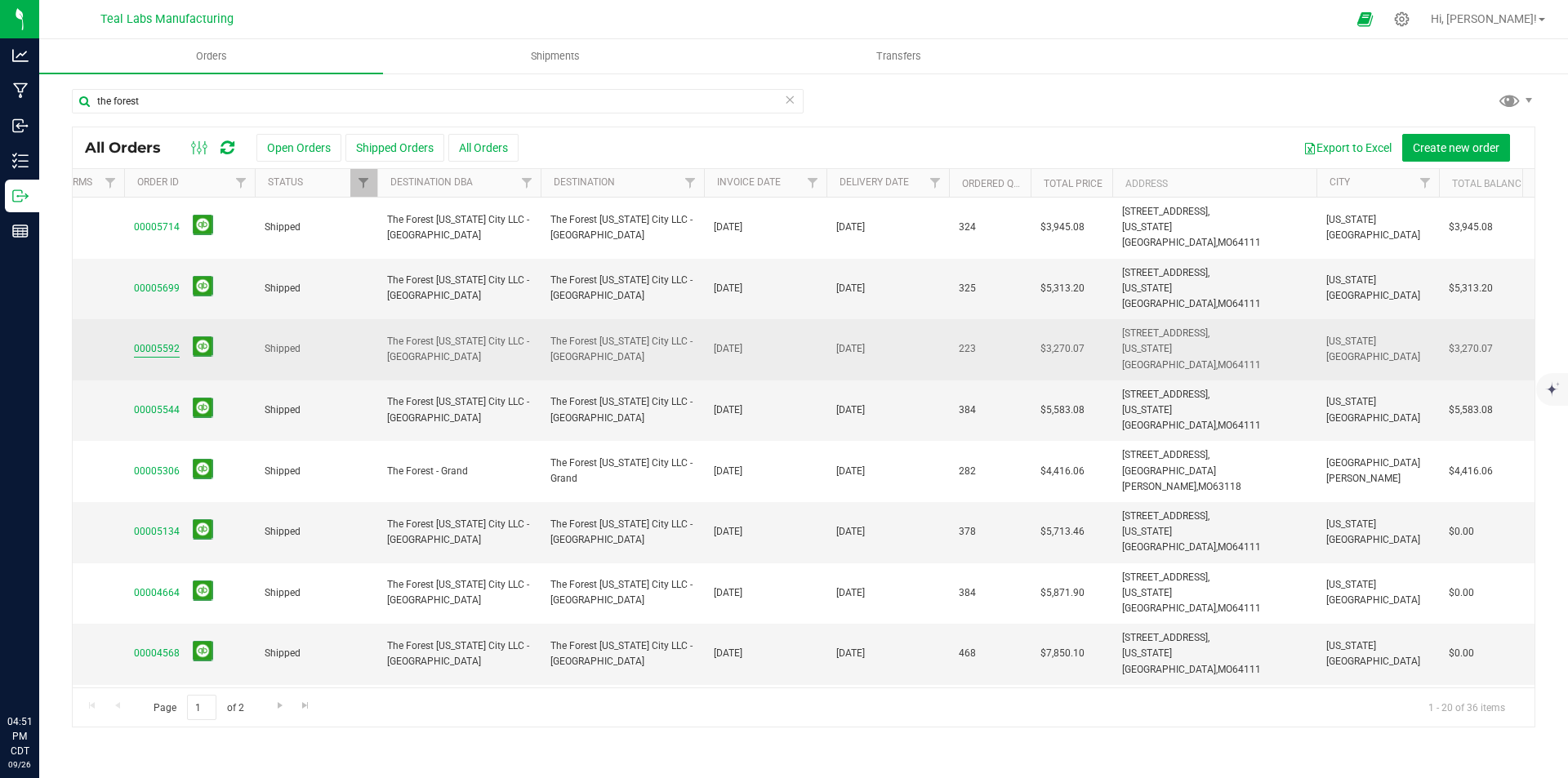
click at [173, 341] on link "00005592" at bounding box center [156, 349] width 46 height 16
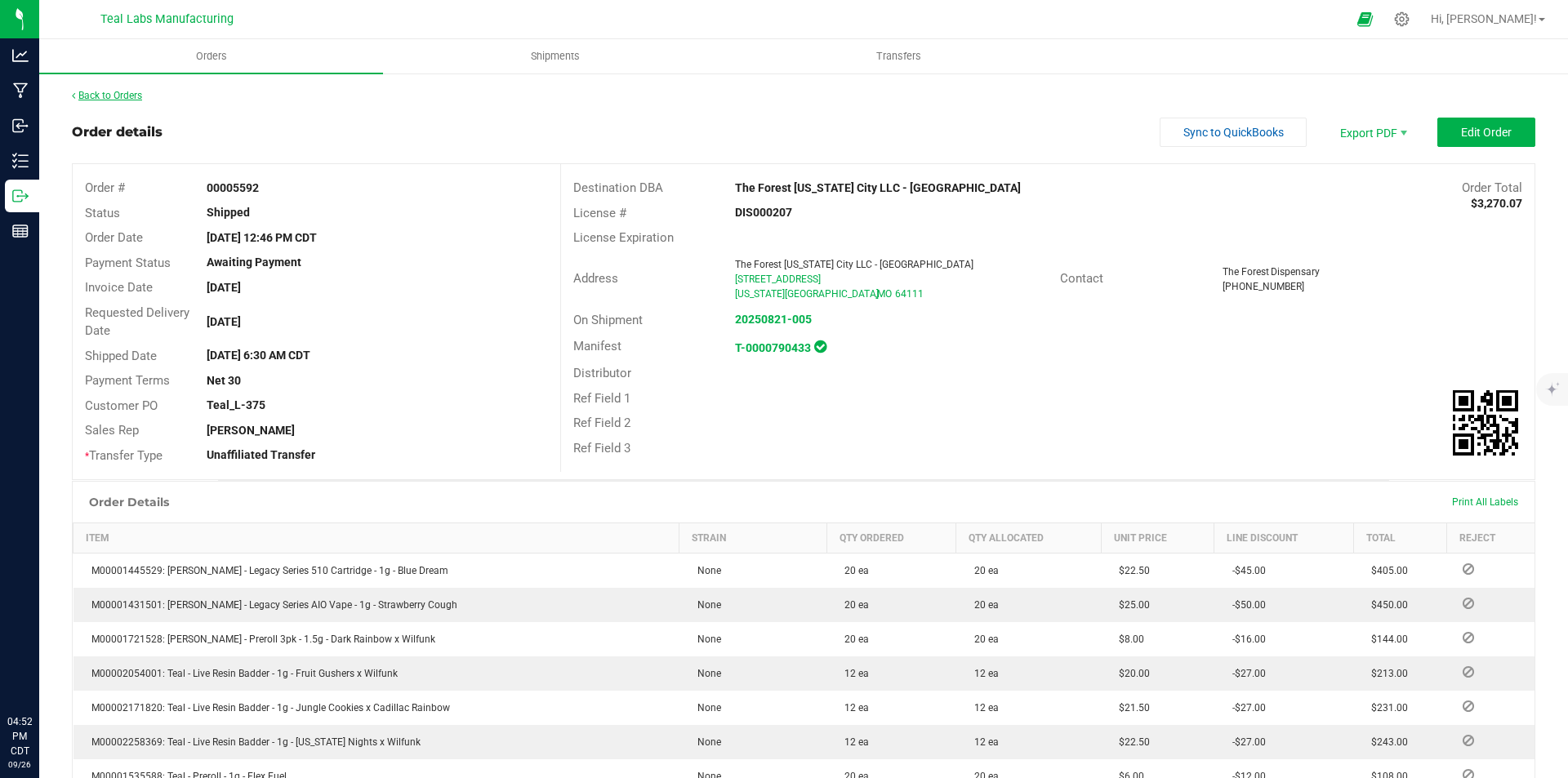
click at [120, 93] on link "Back to Orders" at bounding box center [107, 96] width 70 height 12
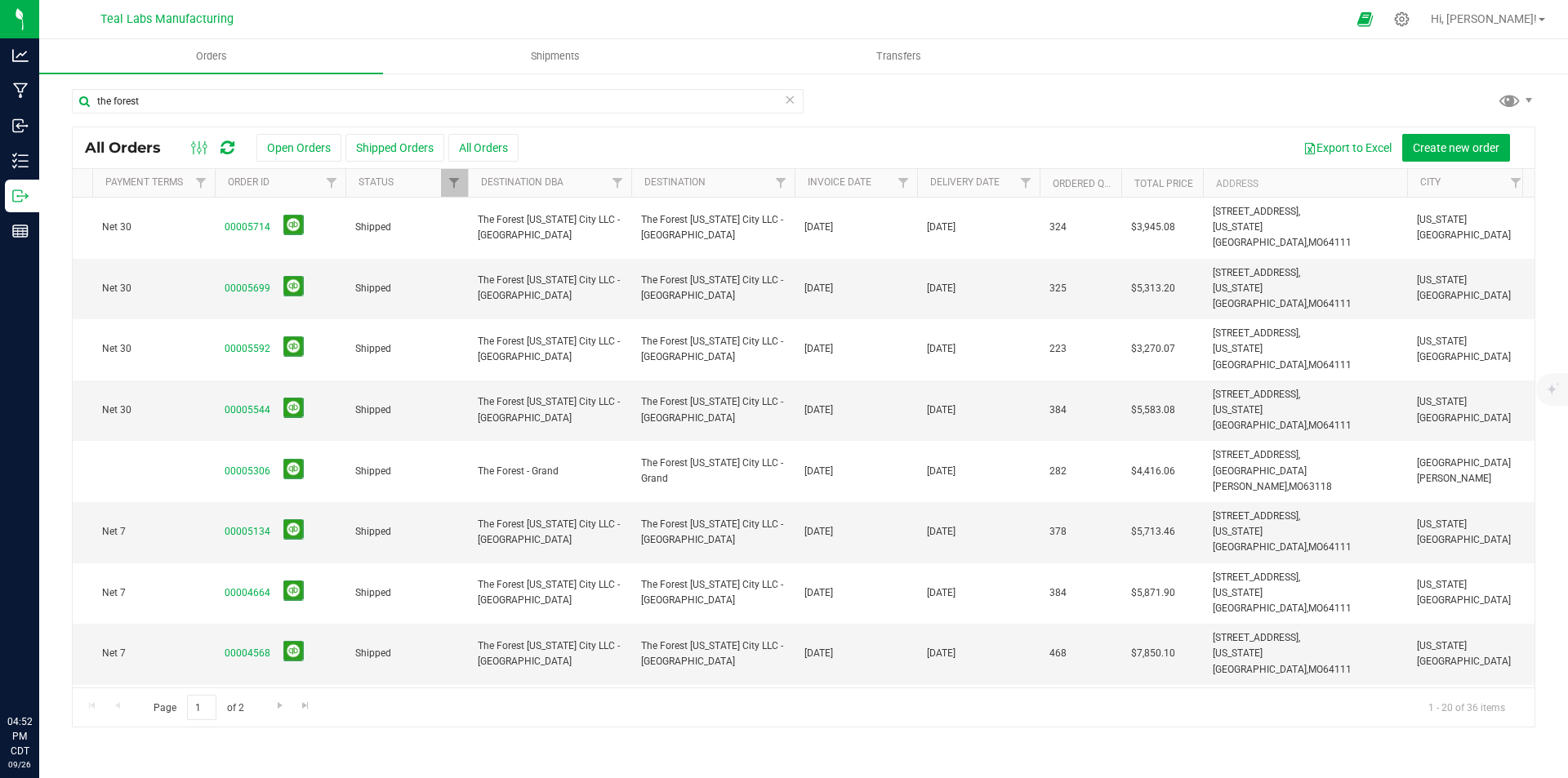
scroll to position [0, 176]
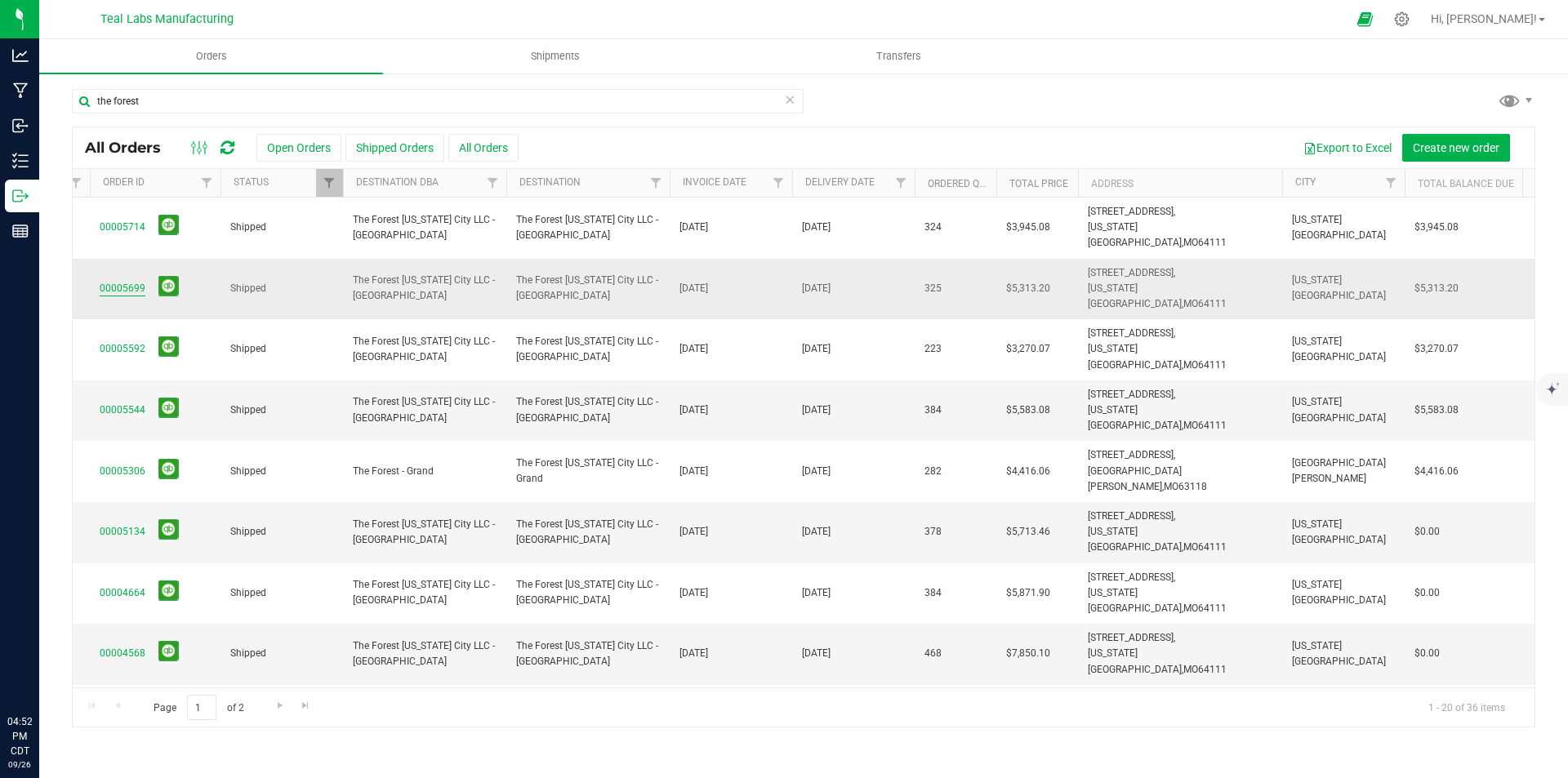
click at [122, 281] on link "00005699" at bounding box center [122, 289] width 46 height 16
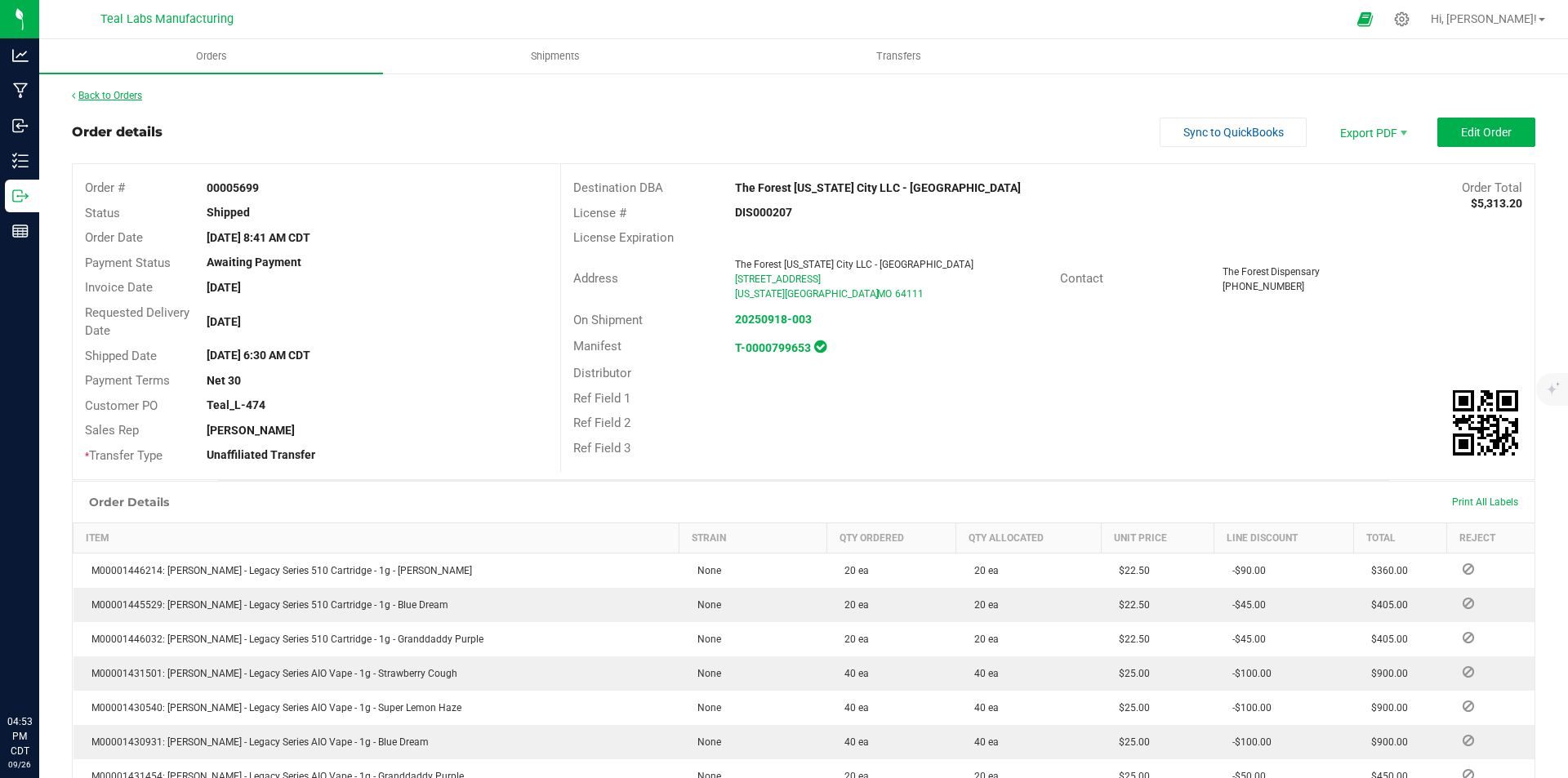
click at [132, 93] on link "Back to Orders" at bounding box center [107, 96] width 70 height 12
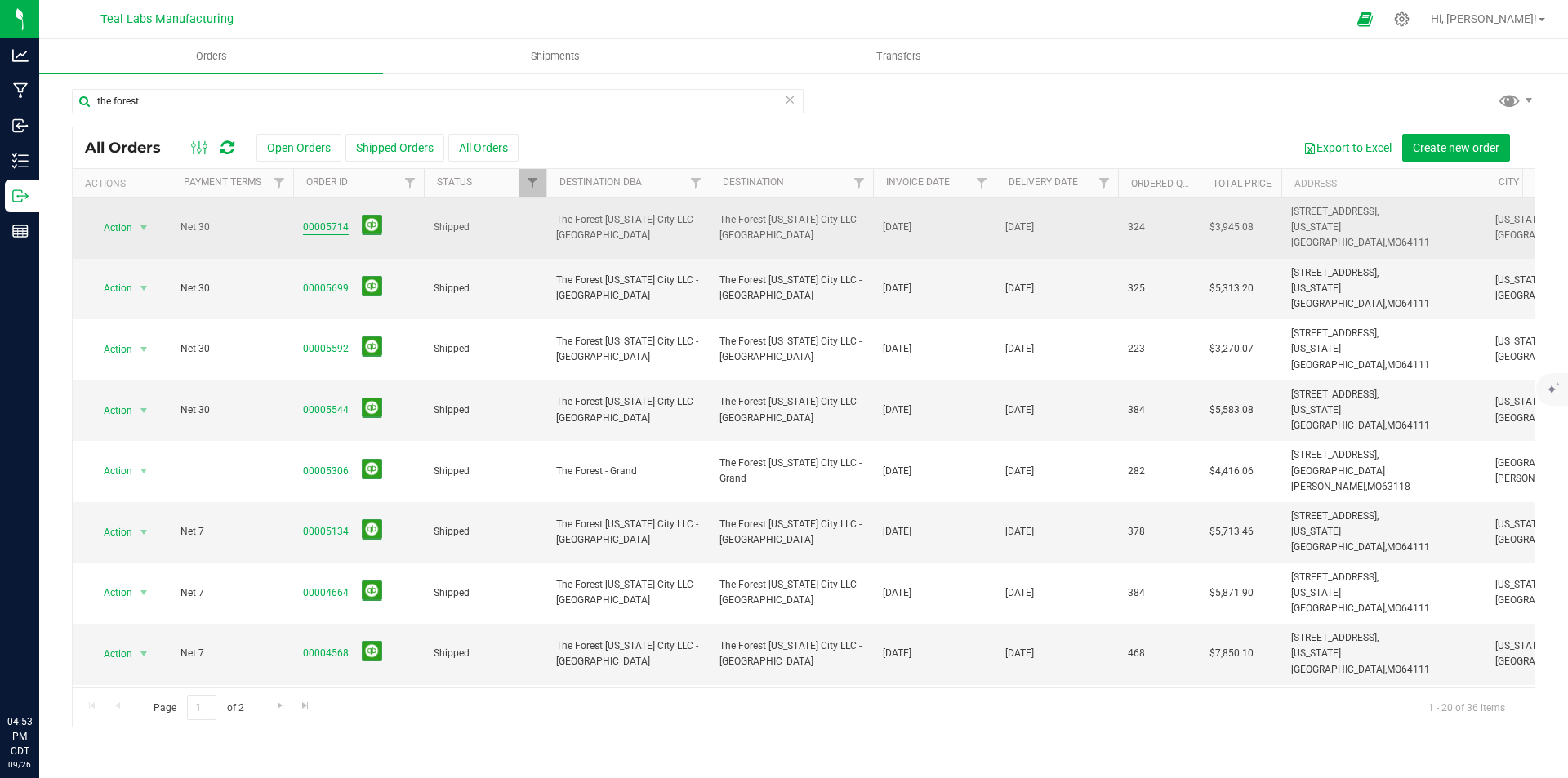
click at [335, 220] on link "00005714" at bounding box center [326, 227] width 46 height 16
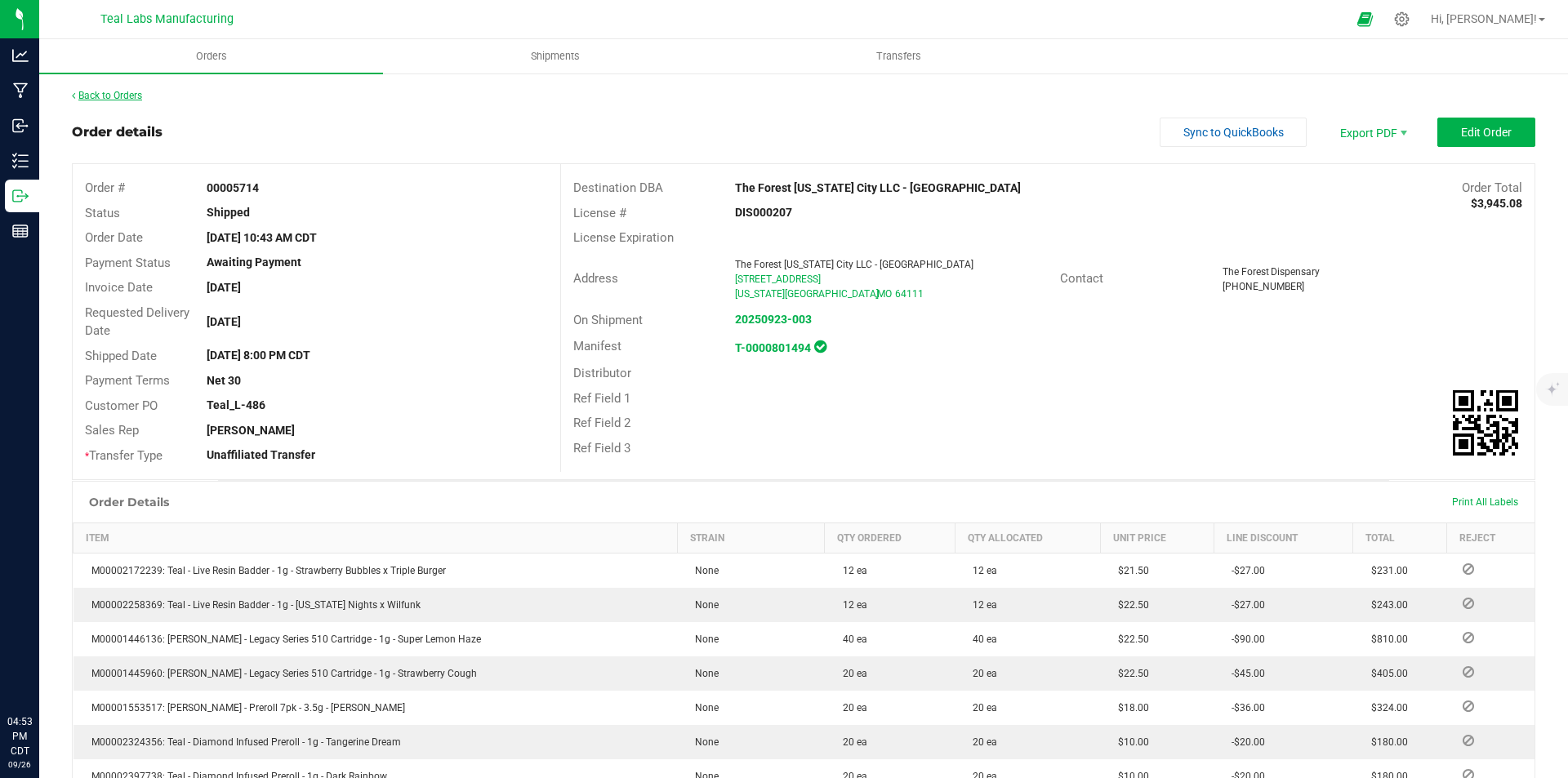
click at [124, 95] on link "Back to Orders" at bounding box center [107, 96] width 70 height 12
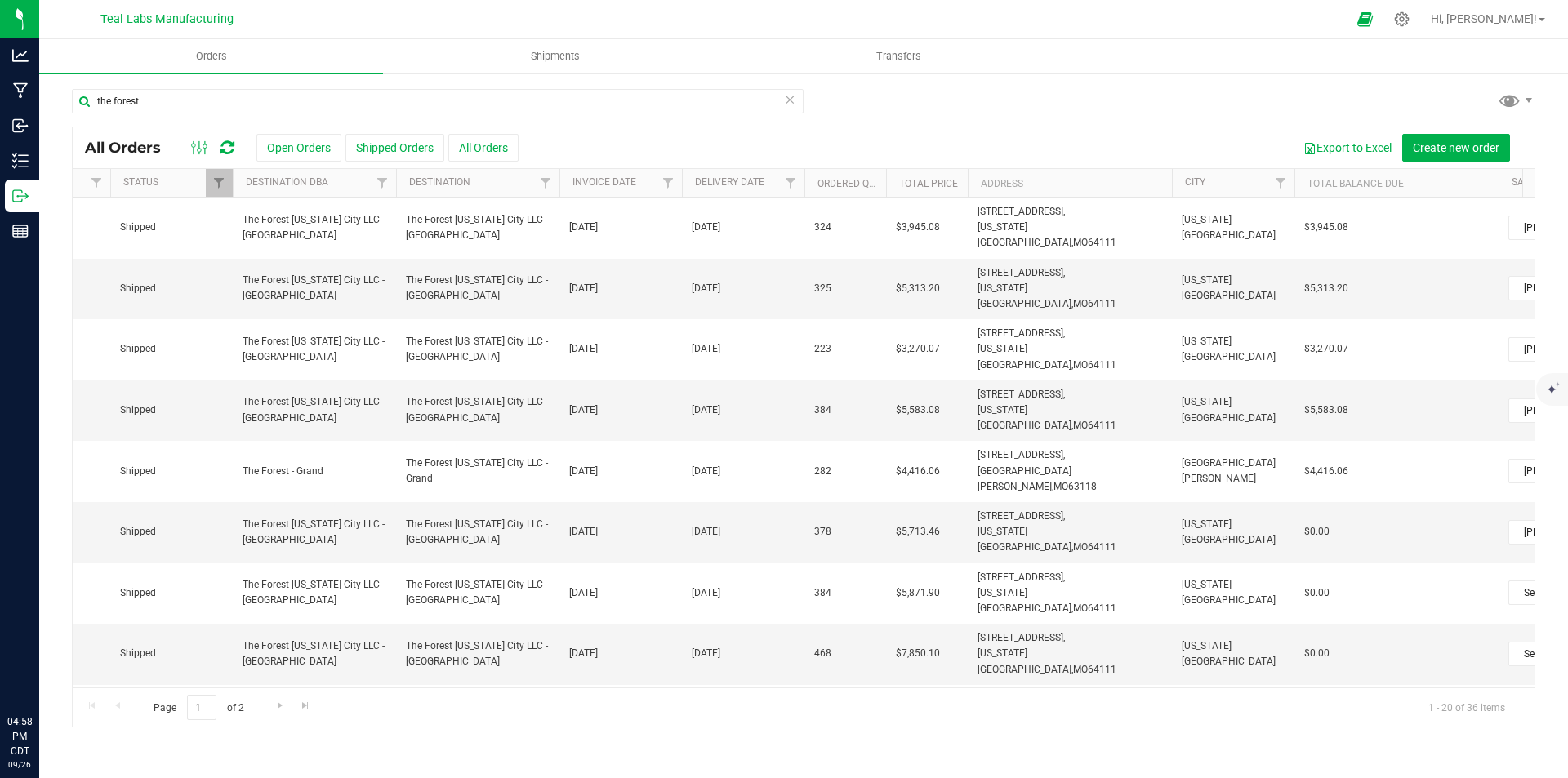
scroll to position [0, 384]
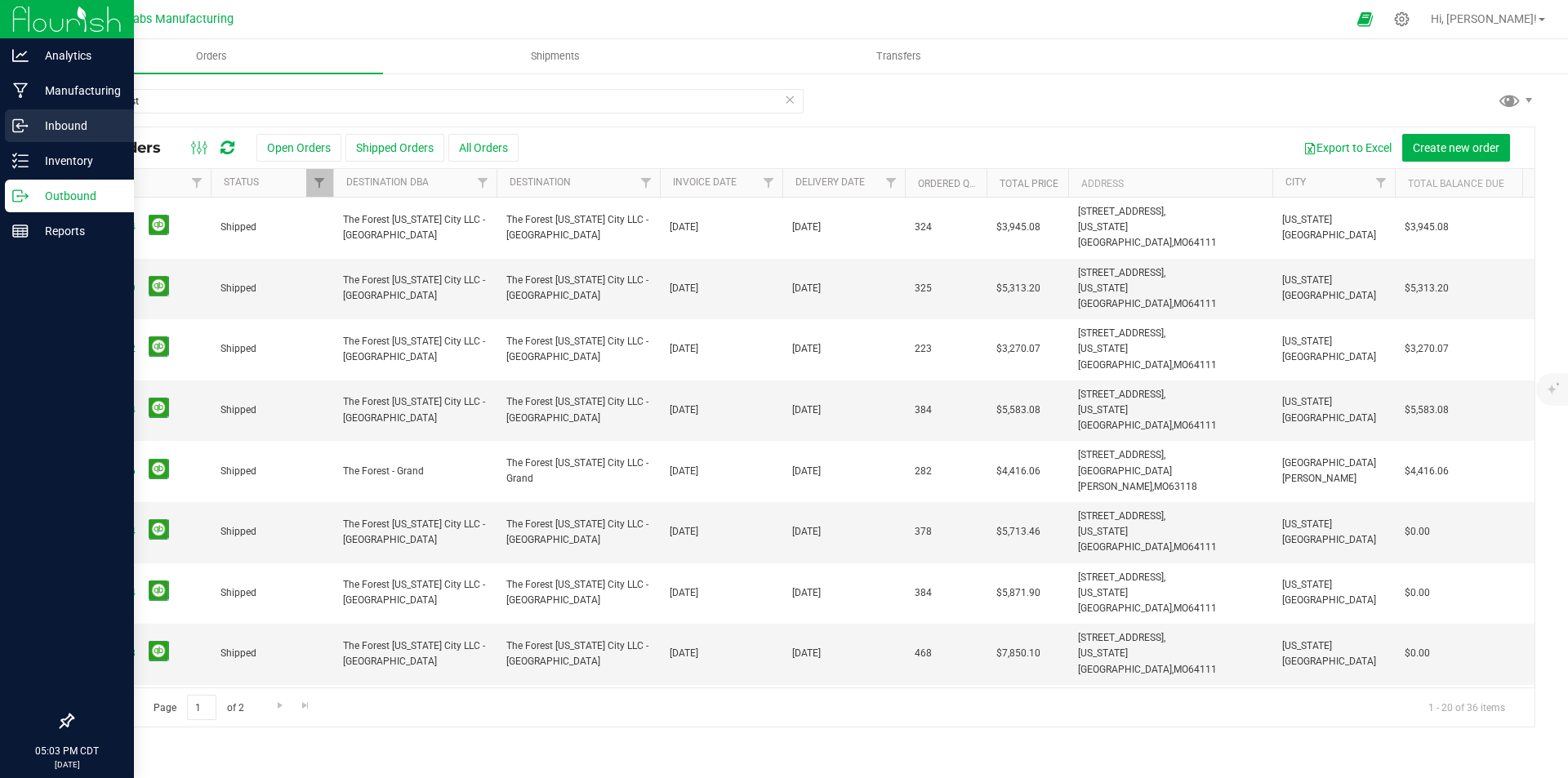
click at [35, 129] on p "Inbound" at bounding box center [77, 125] width 98 height 19
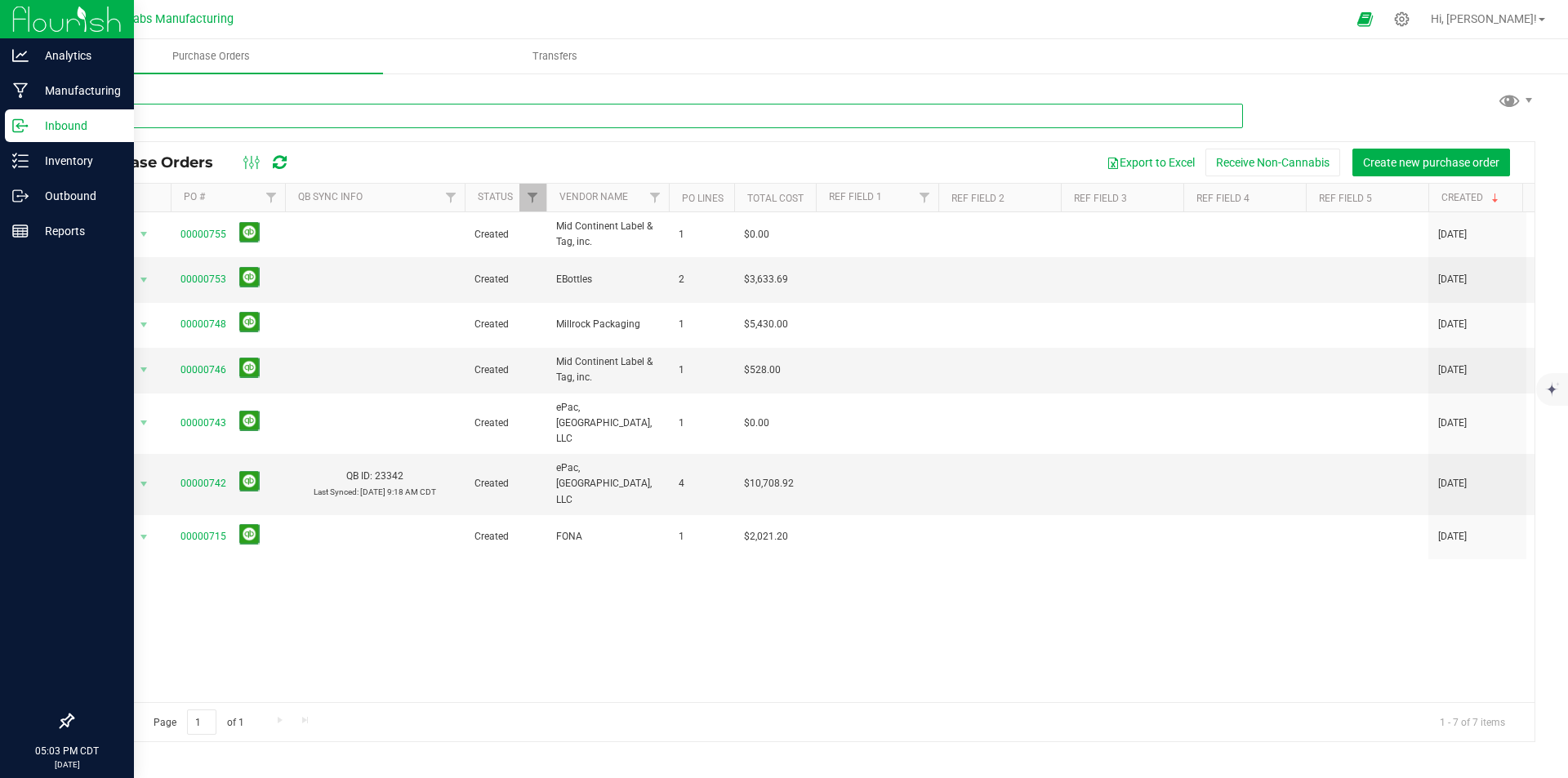
click at [200, 113] on input "text" at bounding box center [657, 115] width 1171 height 24
type input "standard"
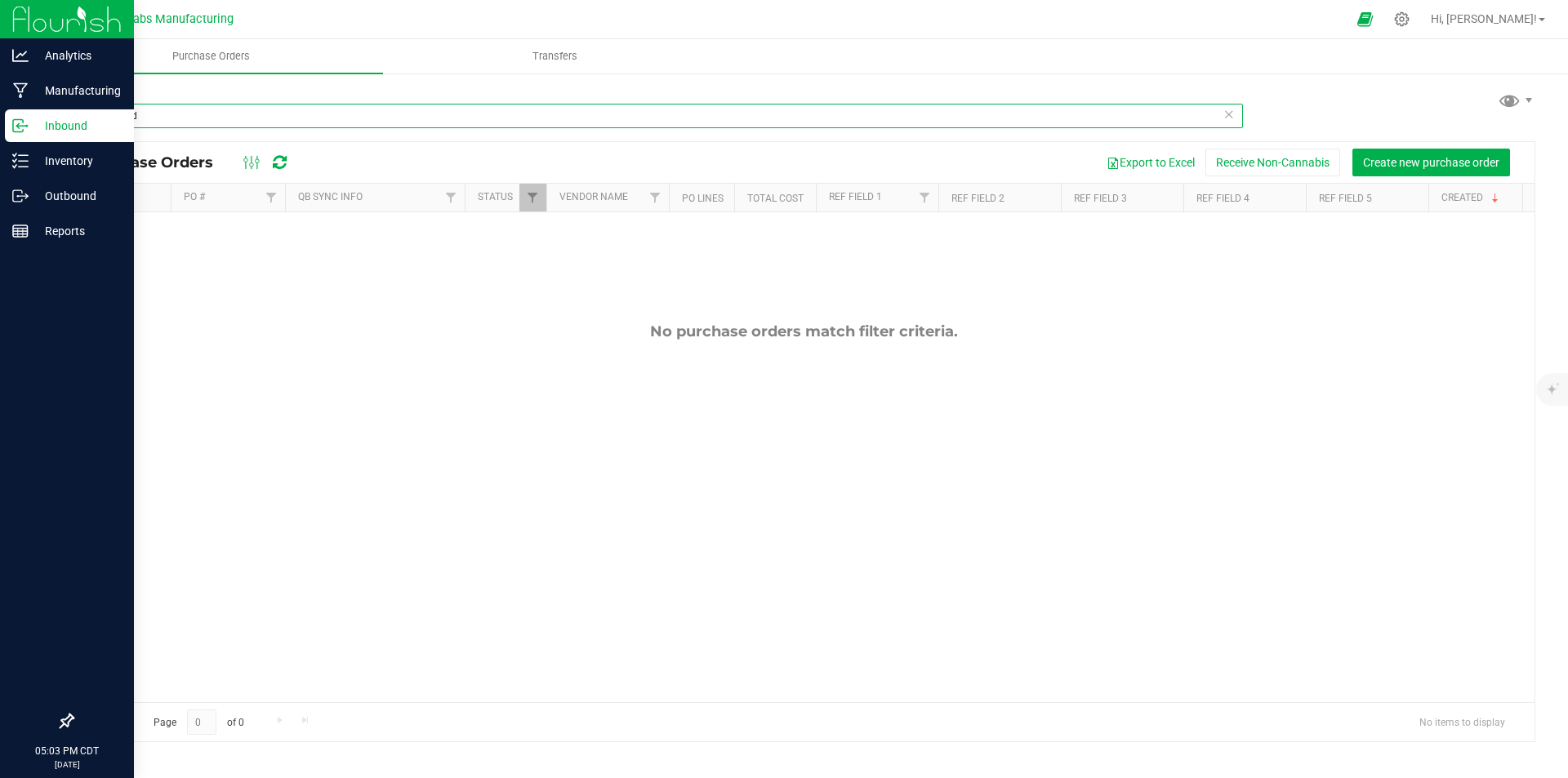
click at [169, 114] on input "standard" at bounding box center [657, 115] width 1171 height 24
click at [169, 114] on input "standard" at bounding box center [657, 115] width 1171 height 24
click at [526, 197] on span "Filter" at bounding box center [533, 198] width 13 height 13
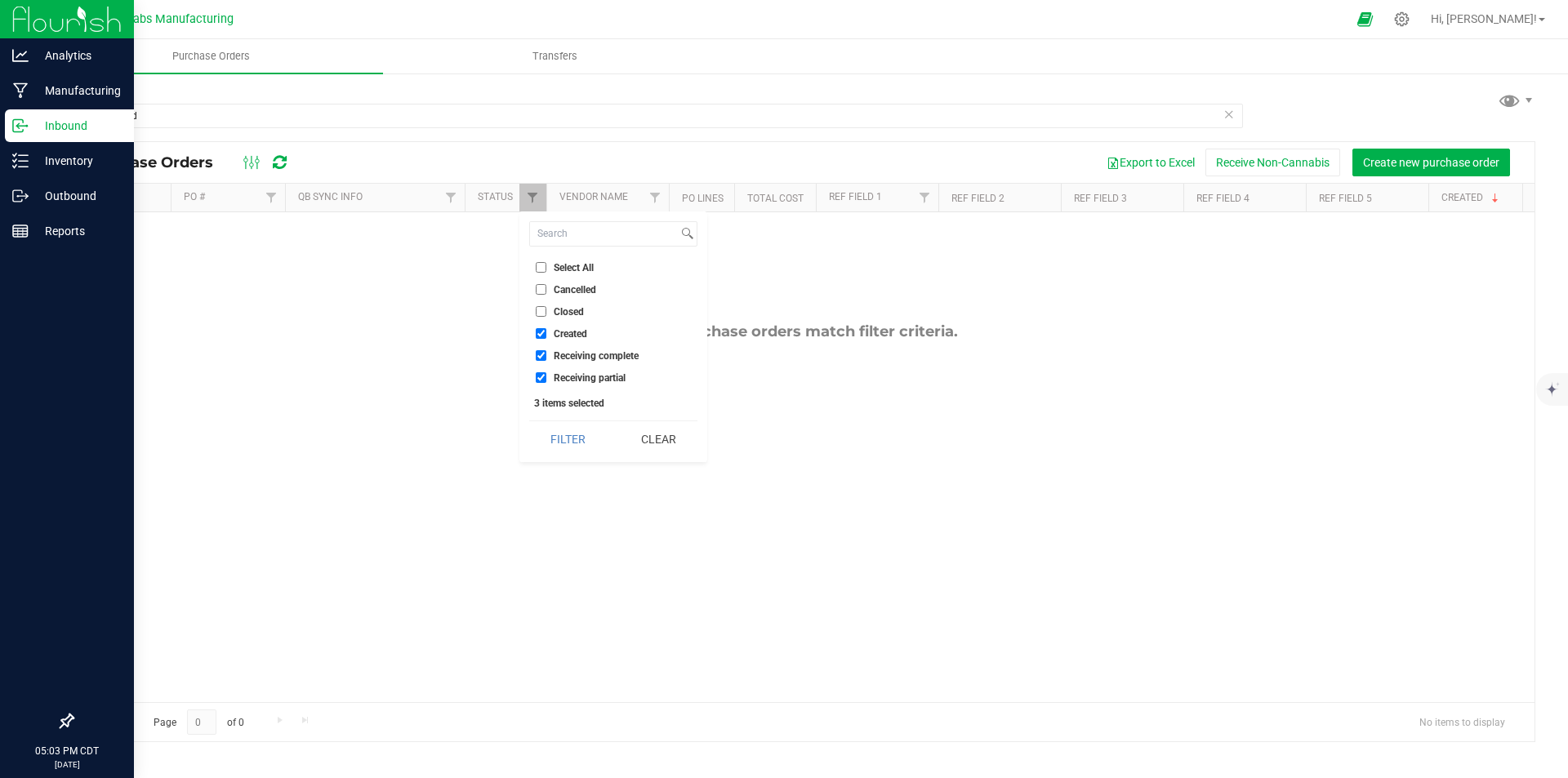
click at [541, 265] on input "Select All" at bounding box center [541, 267] width 11 height 11
checkbox input "true"
click at [565, 439] on button "Filter" at bounding box center [569, 439] width 78 height 36
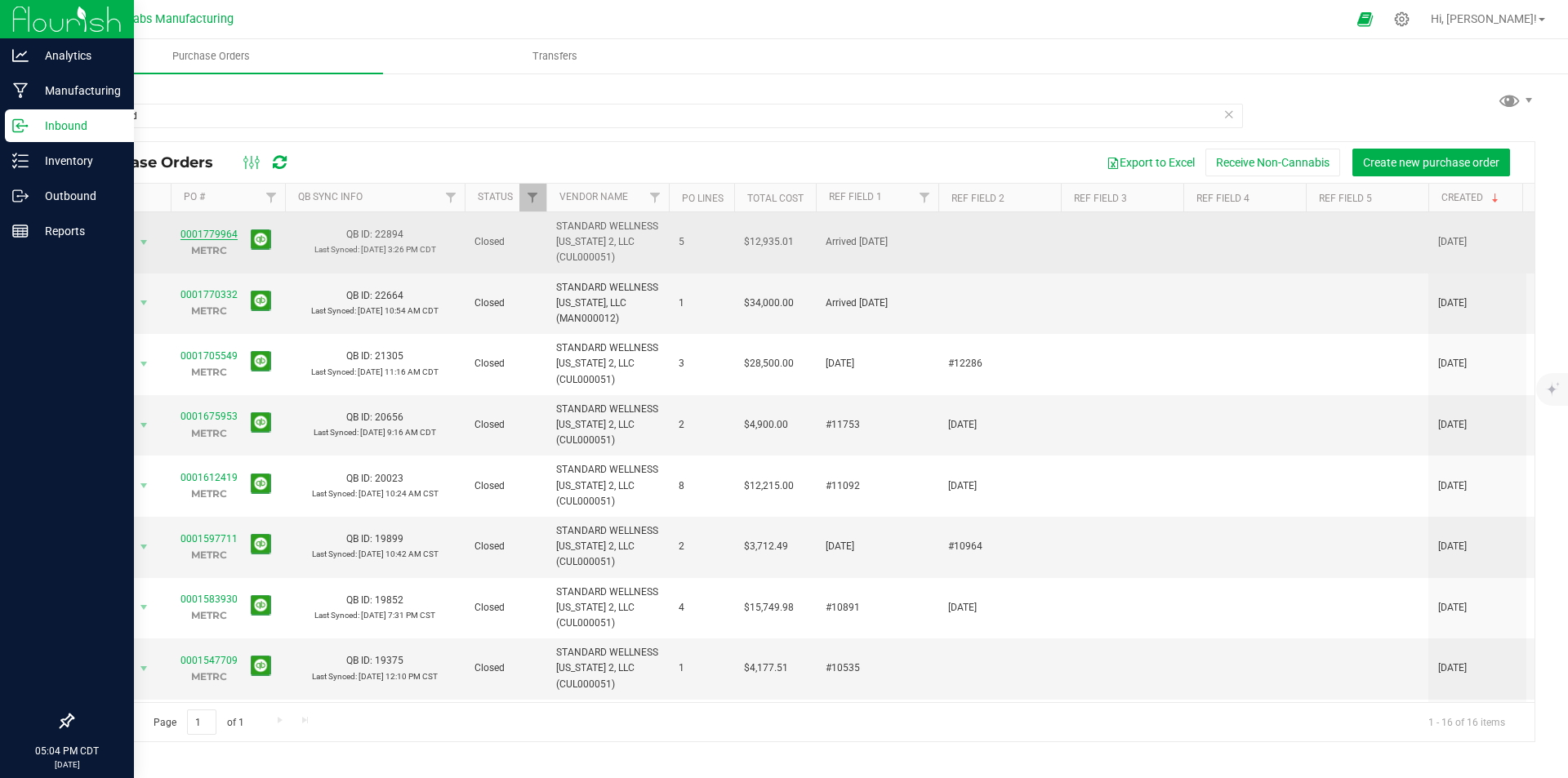
click at [194, 235] on link "0001779964" at bounding box center [209, 235] width 57 height 12
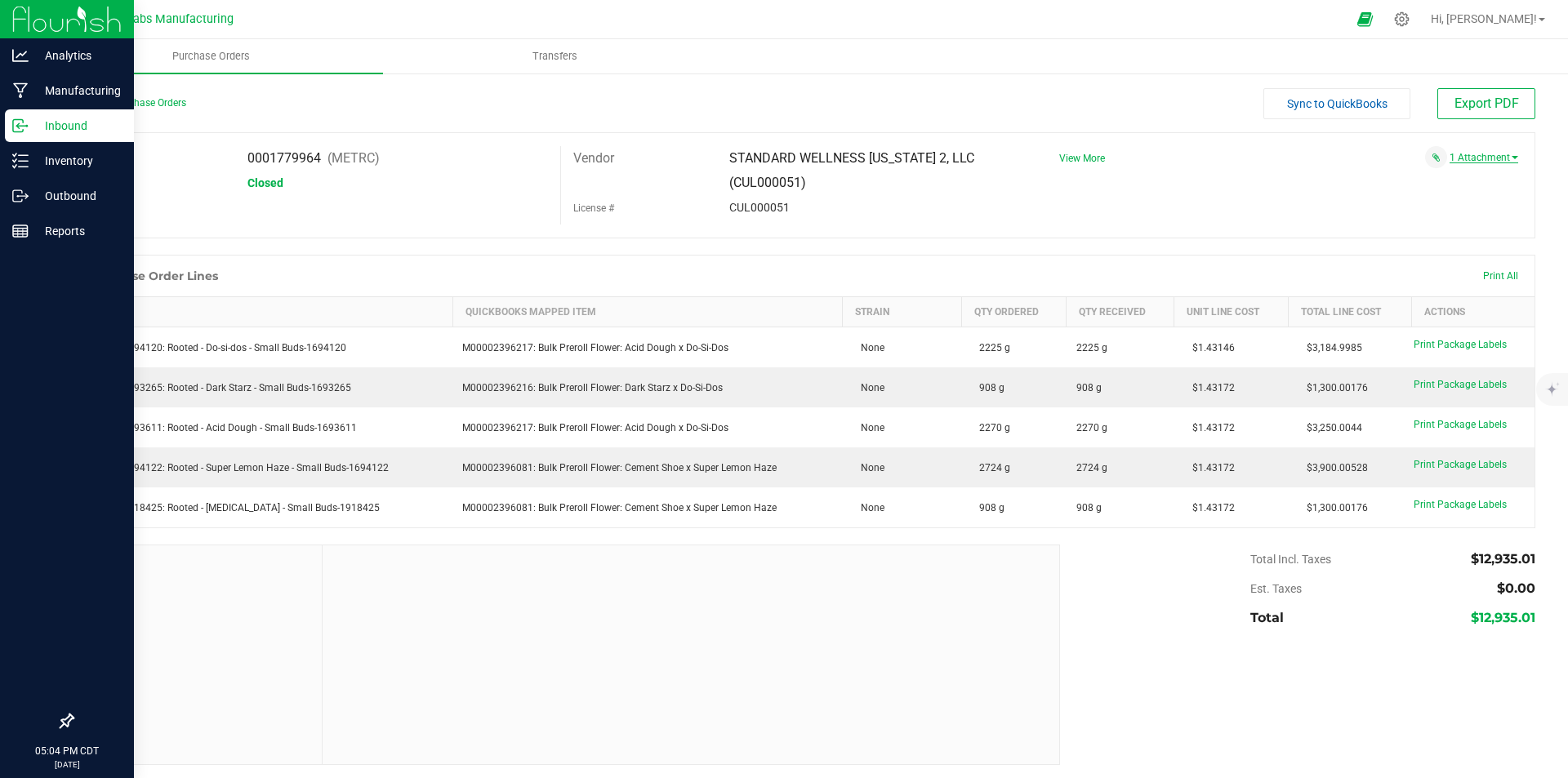
click at [1459, 157] on link "1 Attachment" at bounding box center [1484, 158] width 68 height 12
click at [1430, 179] on span "08222025 - Elevation Cannabis, LLC.pdf" at bounding box center [1414, 178] width 159 height 11
click at [129, 102] on link "Back to Purchase Orders" at bounding box center [129, 103] width 114 height 12
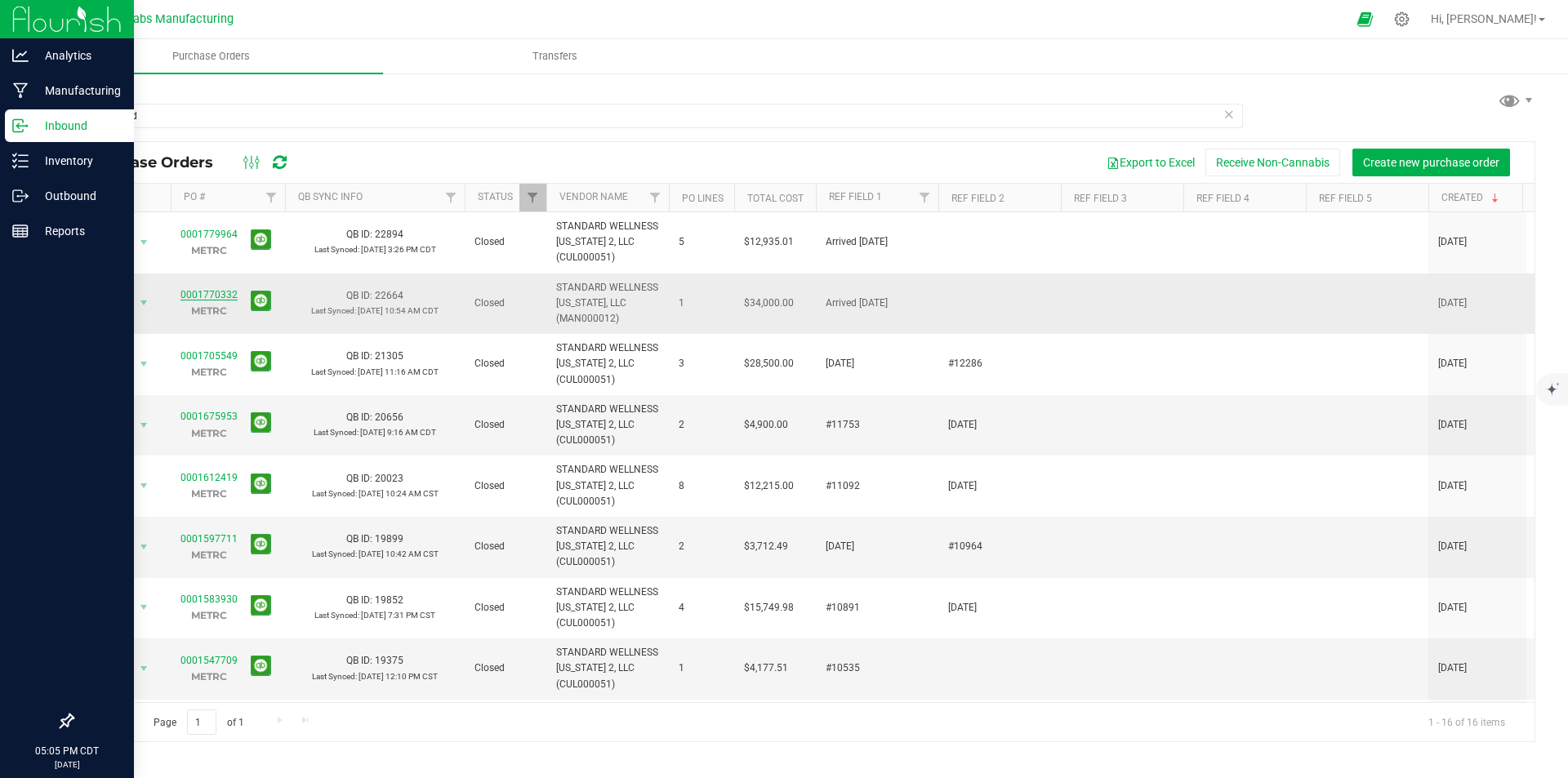
click at [202, 289] on link "0001770332" at bounding box center [209, 295] width 57 height 12
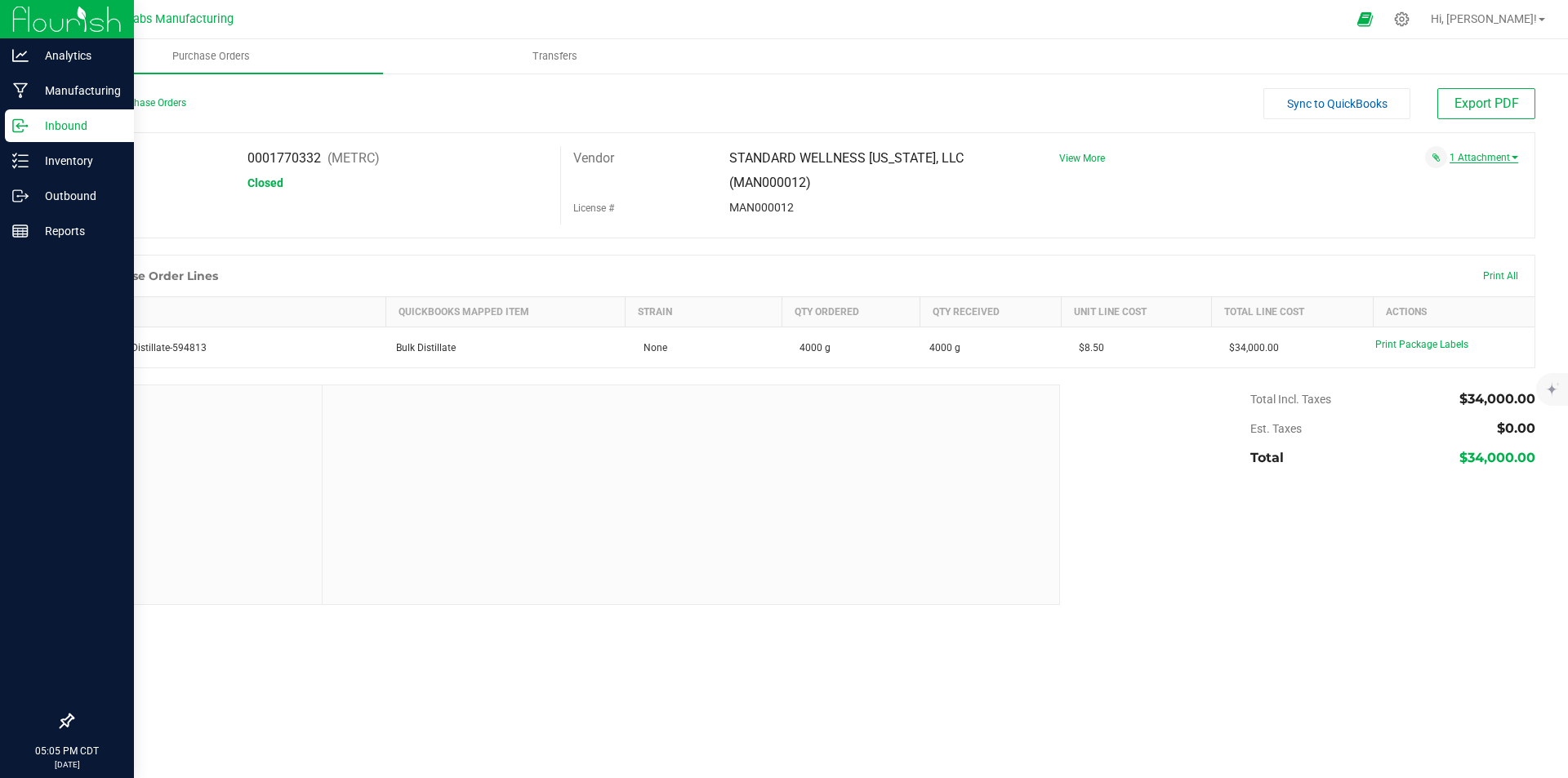
click at [1481, 156] on link "1 Attachment" at bounding box center [1484, 158] width 68 height 12
click at [1459, 174] on span "08052025 - Standard Wellness [US_STATE] LLC.pdf" at bounding box center [1391, 178] width 203 height 11
